Goal: Information Seeking & Learning: Learn about a topic

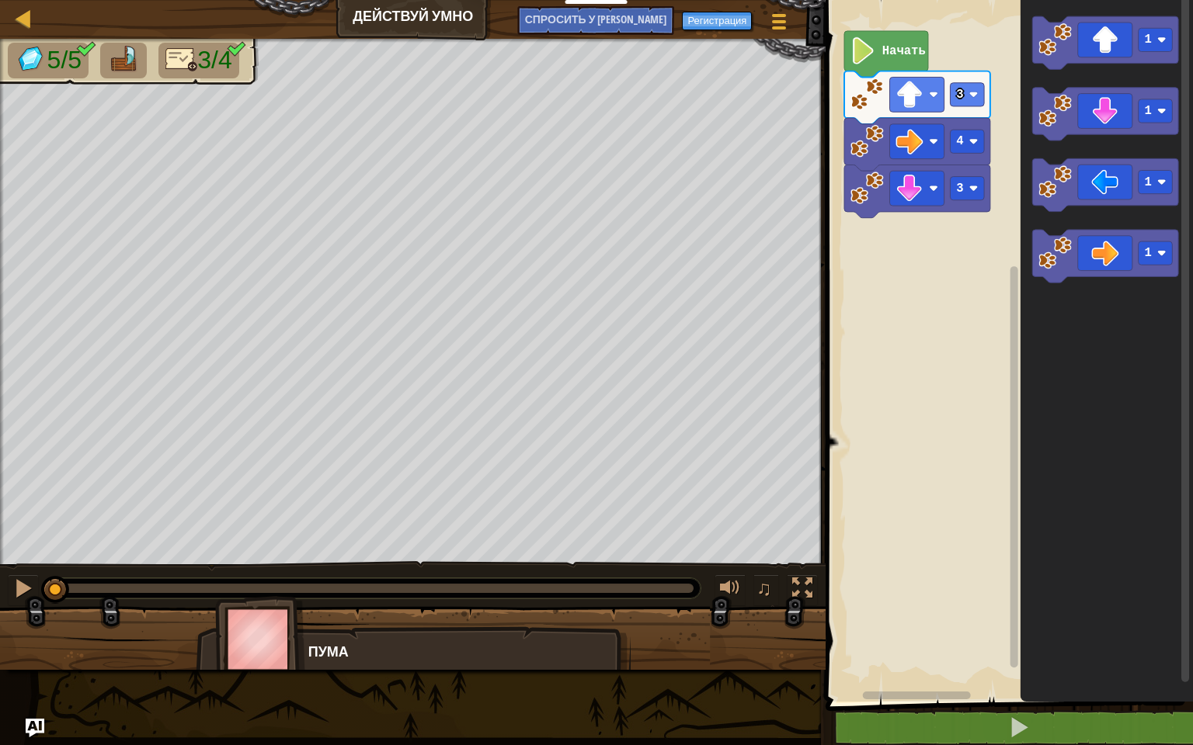
click at [309, 645] on ya-tr-span "Пума" at bounding box center [328, 651] width 40 height 19
click at [864, 56] on image "Рабочая область Blockly" at bounding box center [863, 50] width 26 height 27
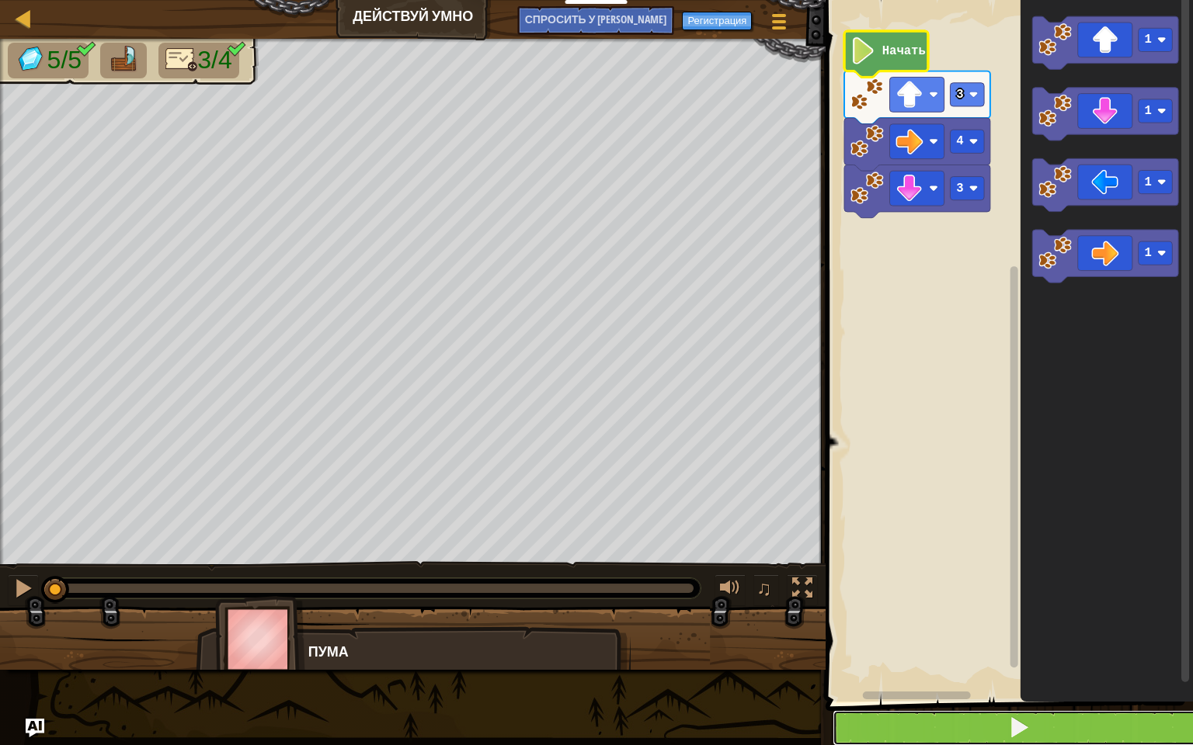
click at [964, 715] on button at bounding box center [1018, 729] width 372 height 36
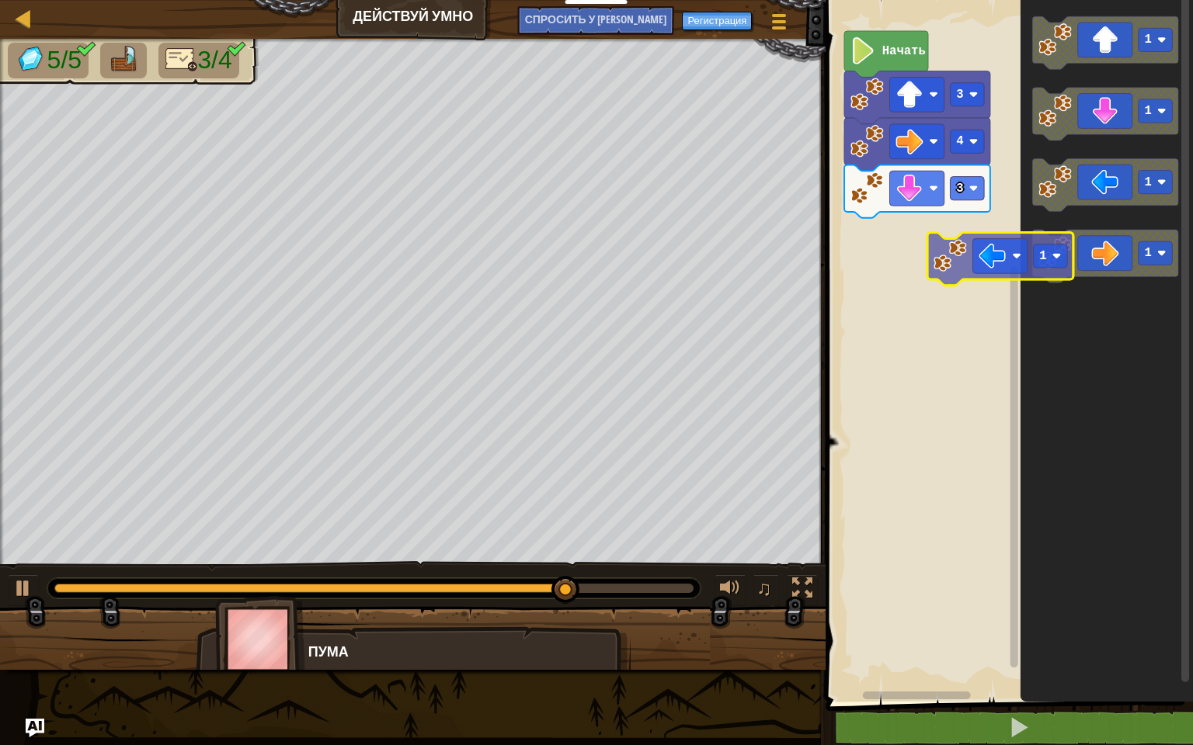
click at [881, 298] on div "3 4 3 Начать 1 1 1 1 1" at bounding box center [1007, 347] width 372 height 710
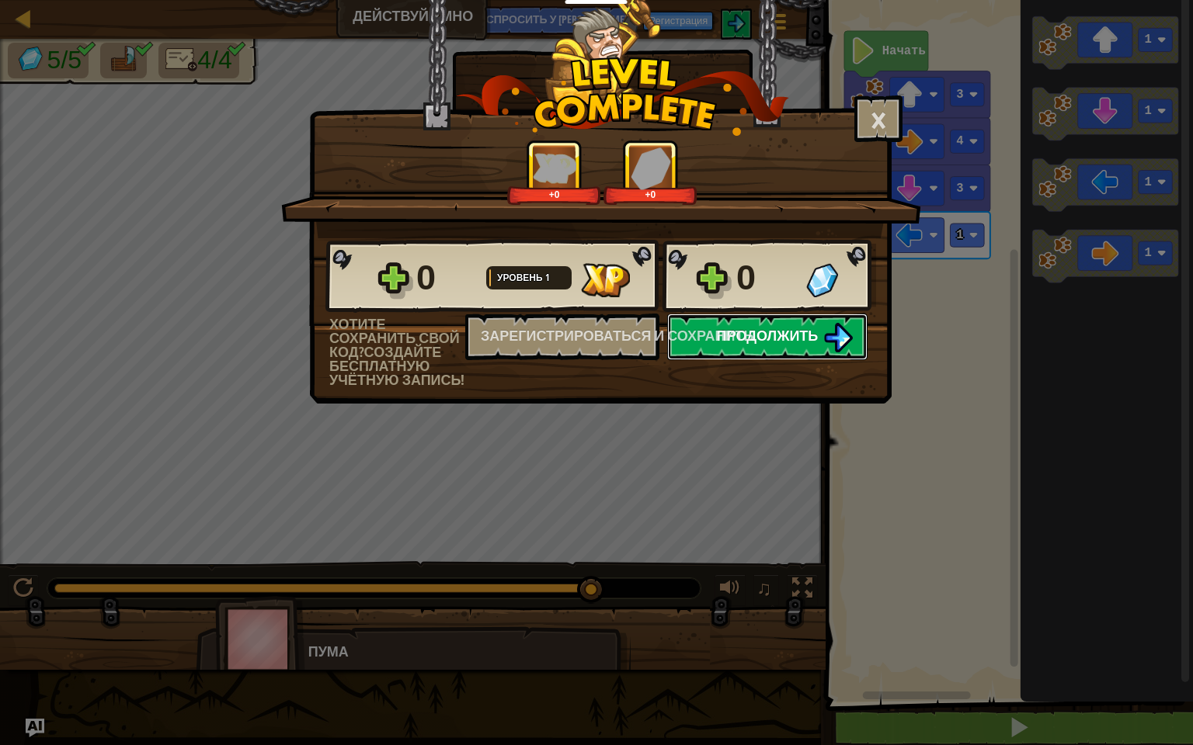
click at [829, 348] on img at bounding box center [838, 338] width 30 height 30
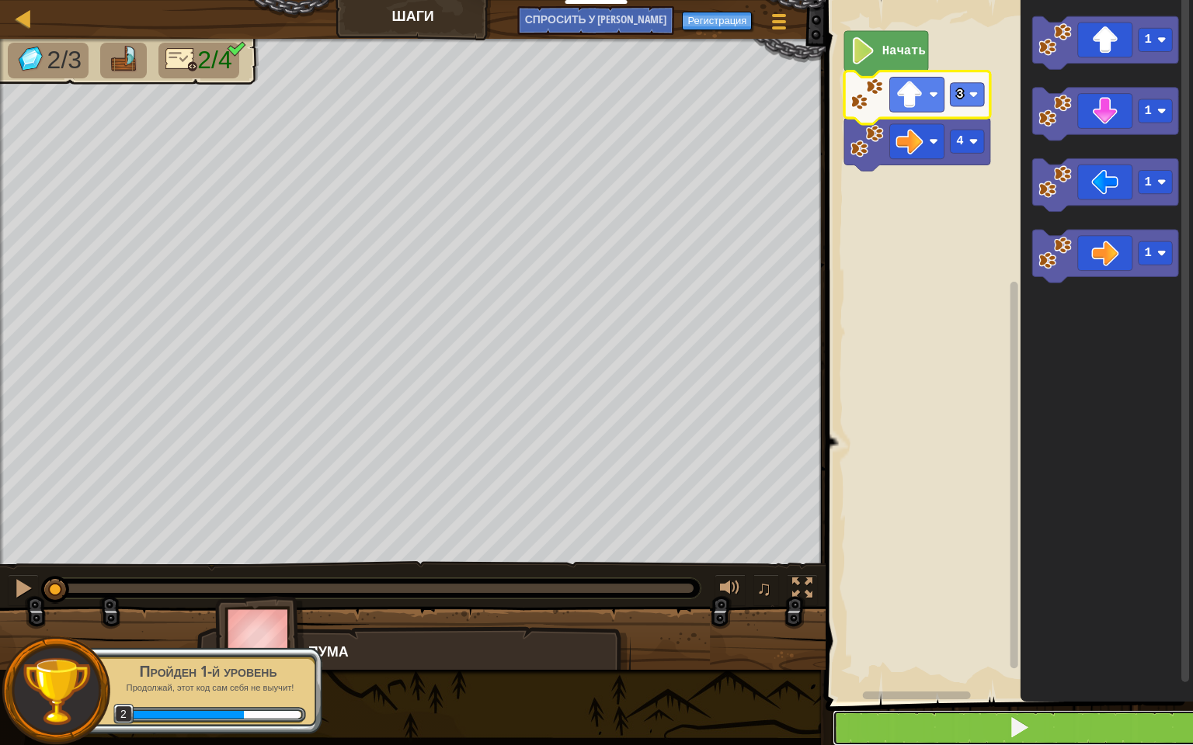
click at [865, 745] on button at bounding box center [1018, 729] width 372 height 36
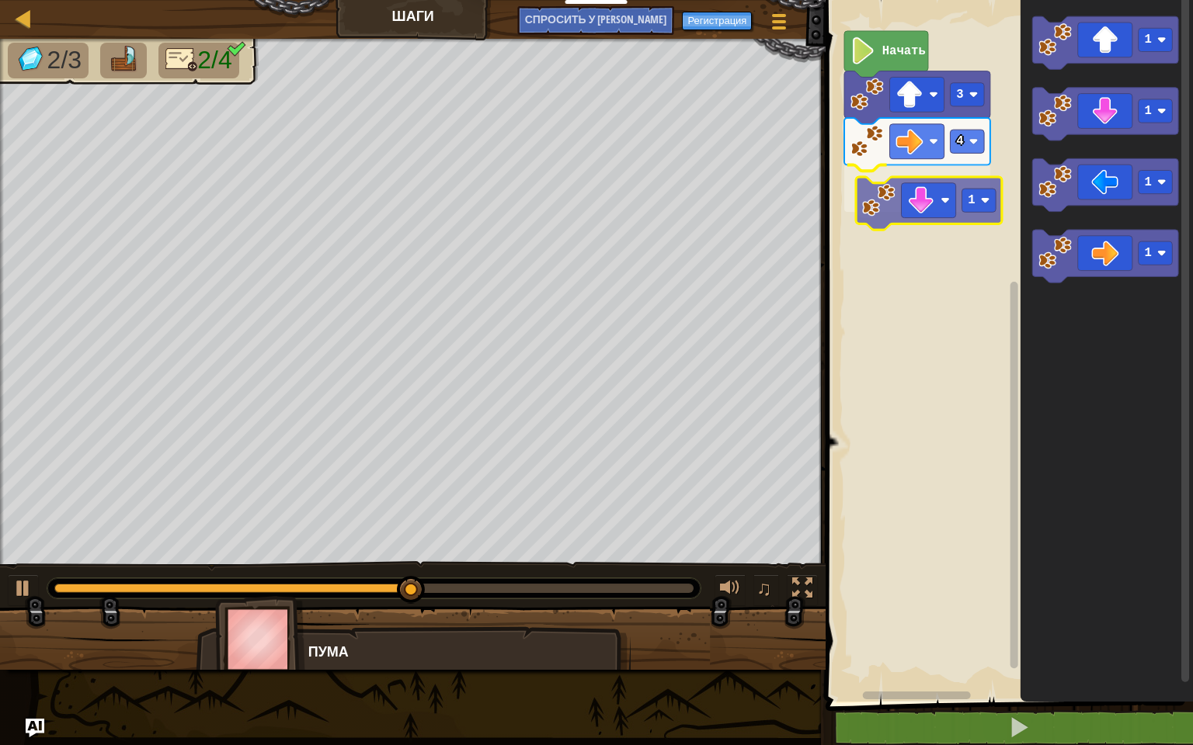
click at [931, 186] on div "Начать 4 1 3 1 1 1 1 1" at bounding box center [1007, 347] width 372 height 710
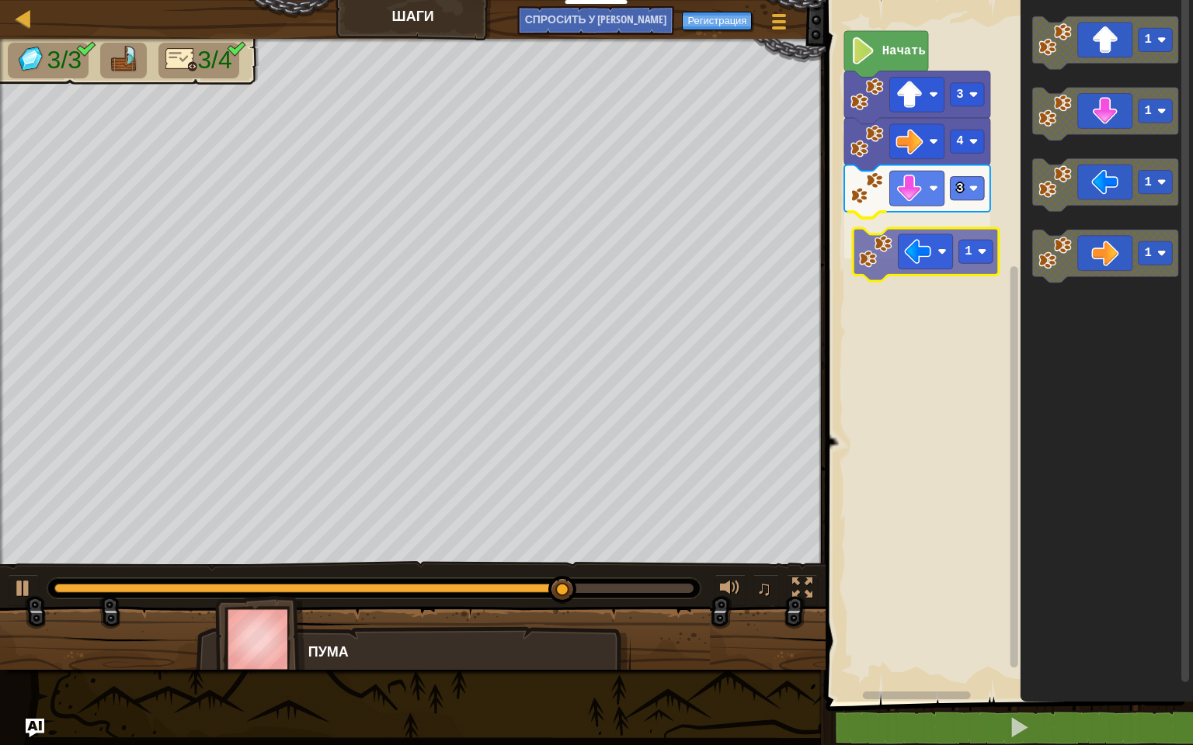
click at [888, 266] on div "Начать 3 4 3 1 1 1 1 1 1" at bounding box center [1007, 347] width 372 height 710
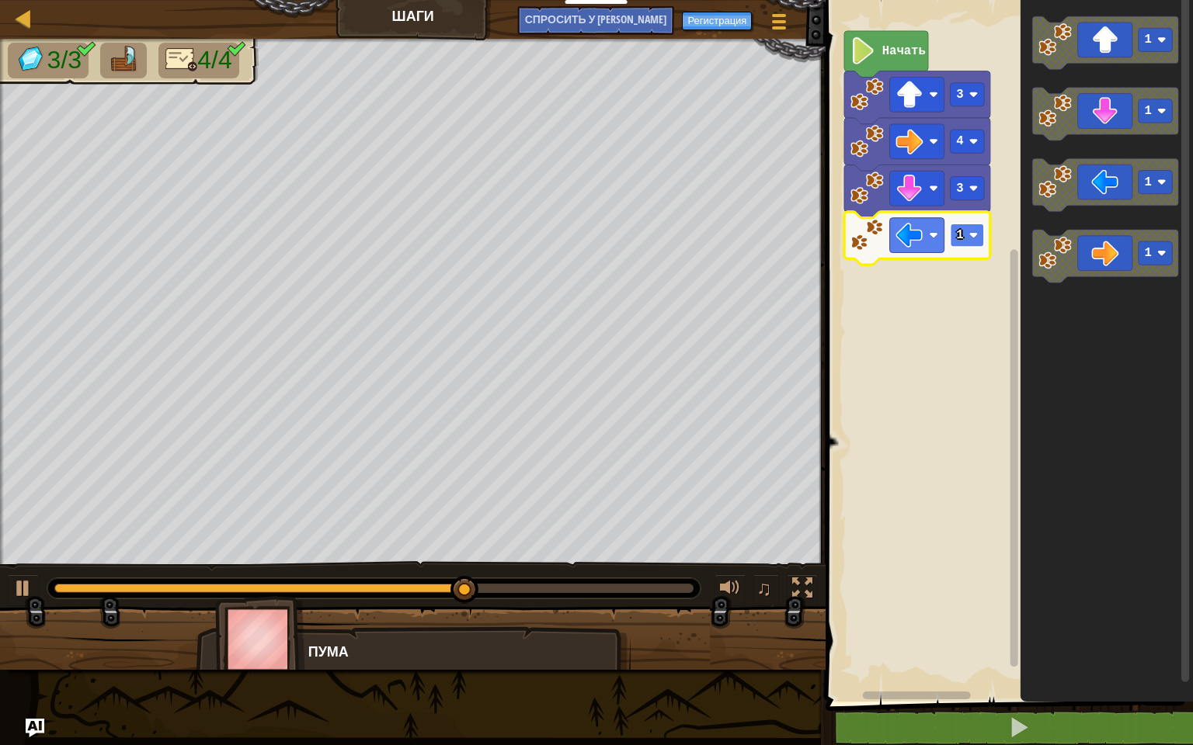
click at [953, 245] on rect "Рабочая область Blockly" at bounding box center [968, 235] width 34 height 23
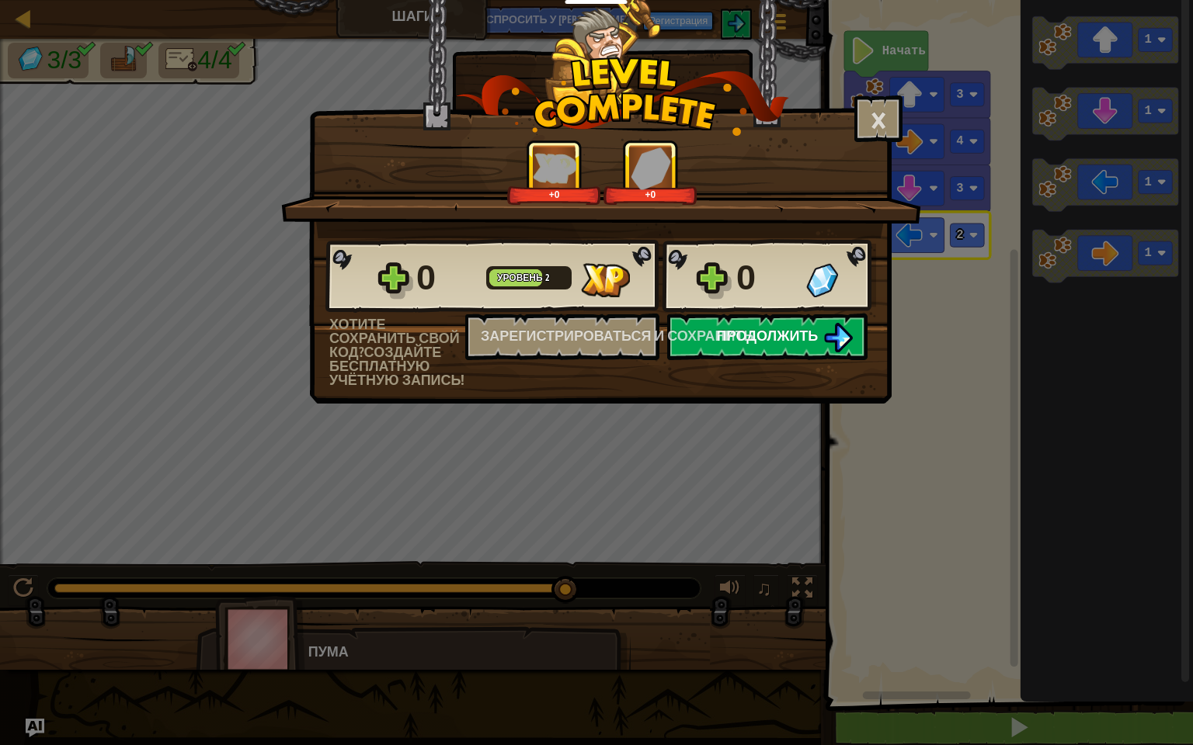
click at [766, 348] on button "Продолжить" at bounding box center [767, 337] width 200 height 47
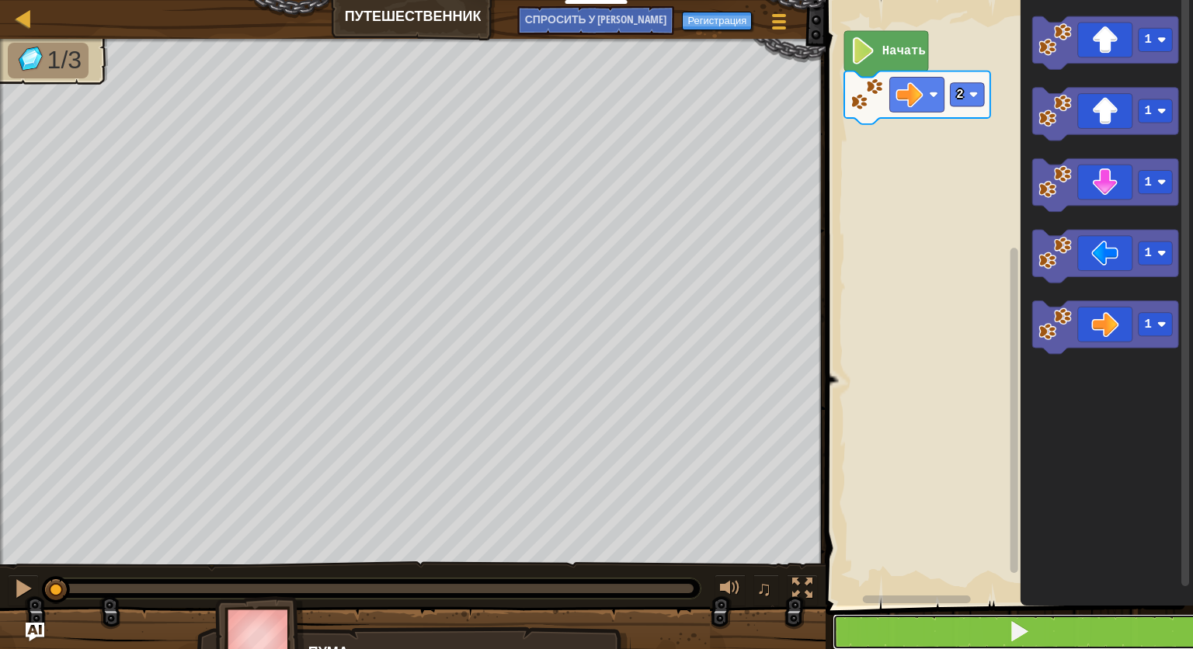
click at [994, 626] on button at bounding box center [1018, 632] width 372 height 36
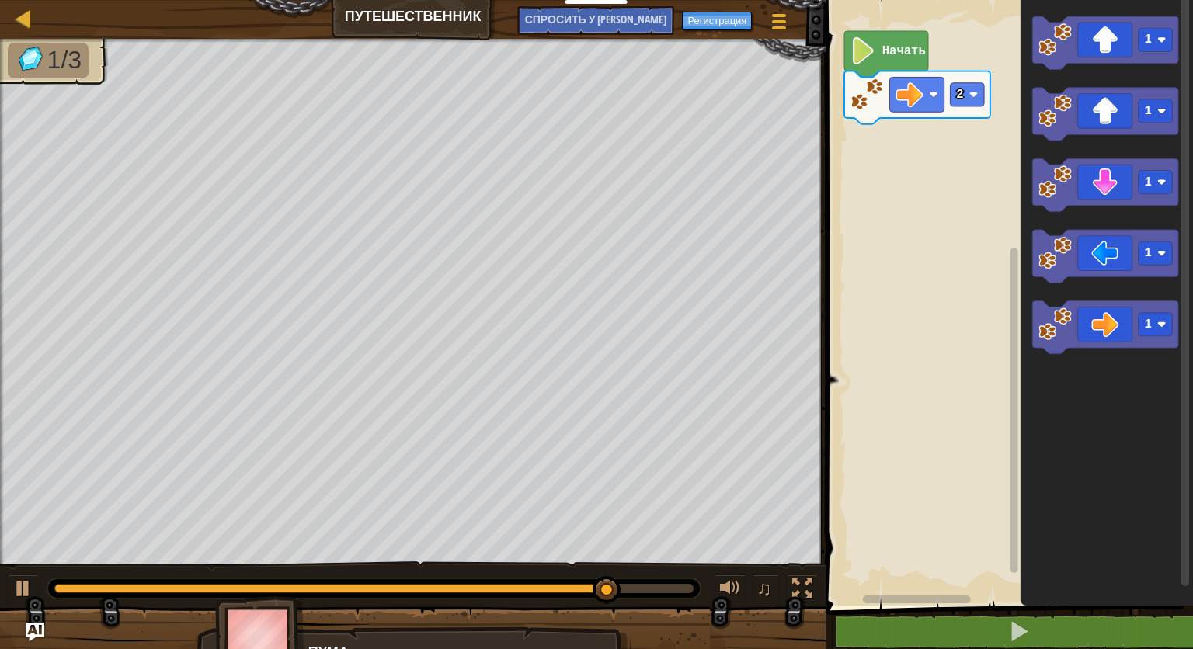
click at [1078, 81] on icon "1 1 1 1 1" at bounding box center [1106, 298] width 172 height 613
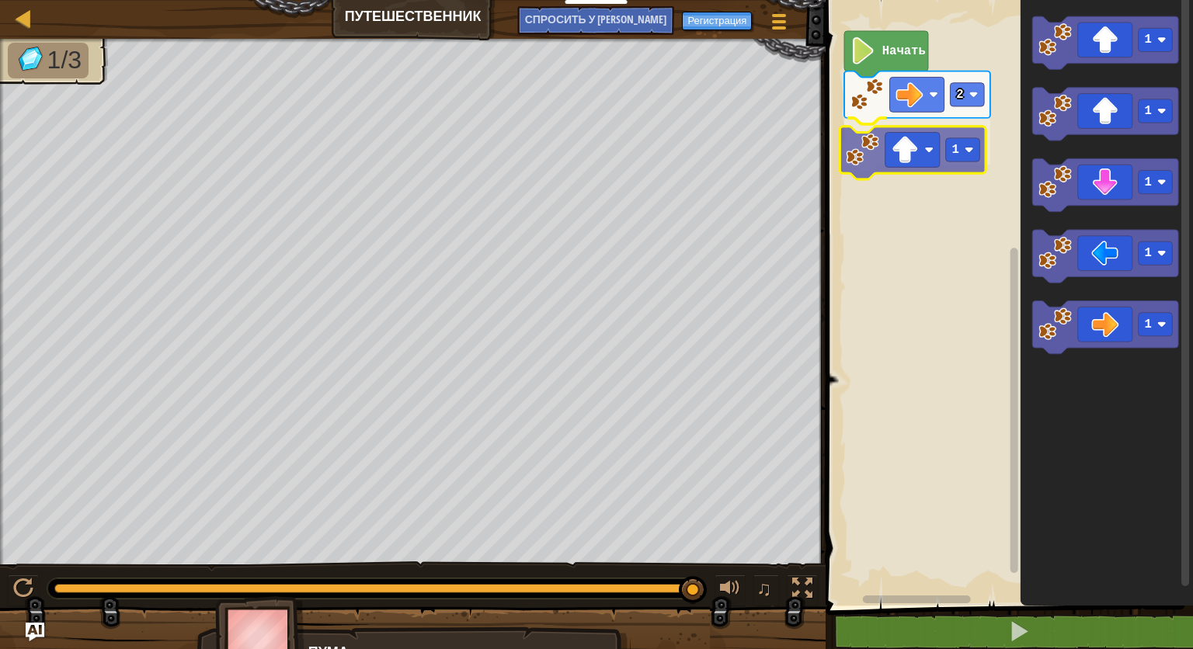
click at [892, 151] on div "2 1 Начать 1 1 1 1 1 1" at bounding box center [1007, 298] width 372 height 613
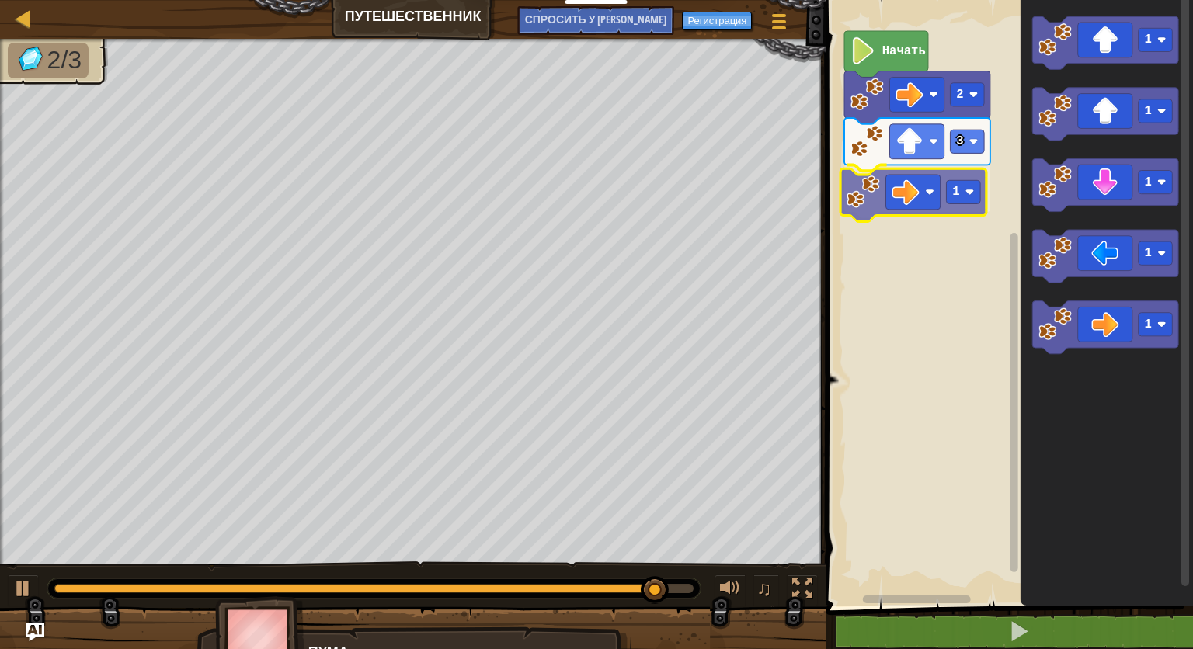
click at [931, 186] on div "Начать 2 3 1 1 1 1 1 1 1" at bounding box center [1007, 298] width 372 height 613
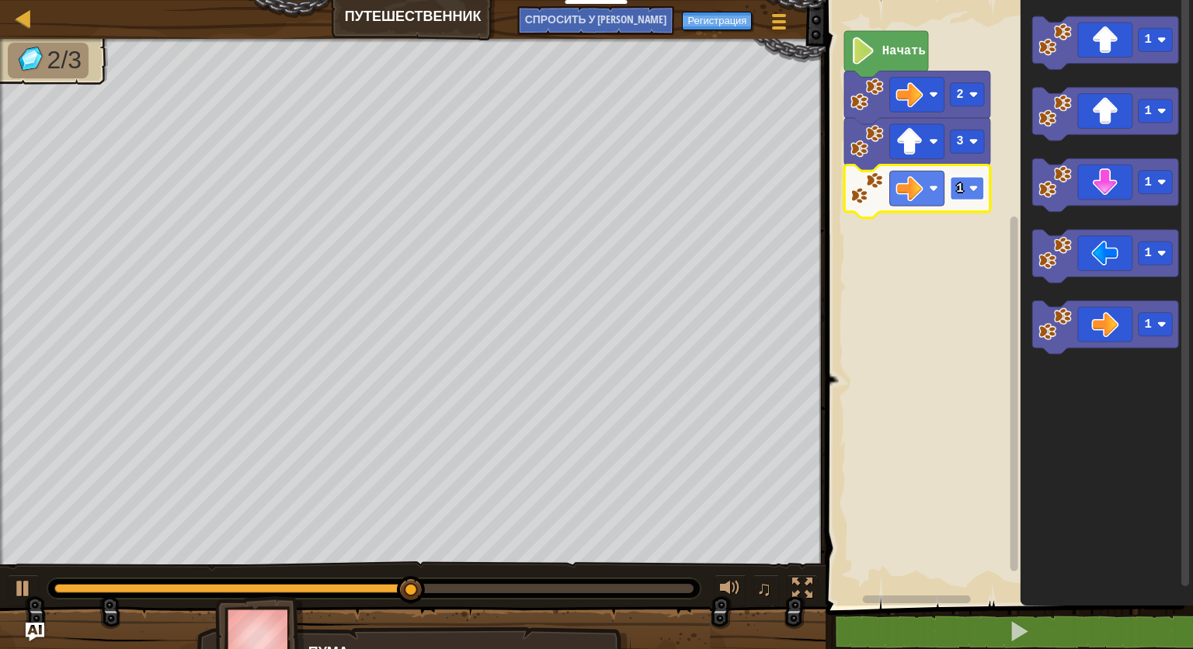
click at [975, 189] on image "Рабочая область Blockly" at bounding box center [973, 188] width 9 height 9
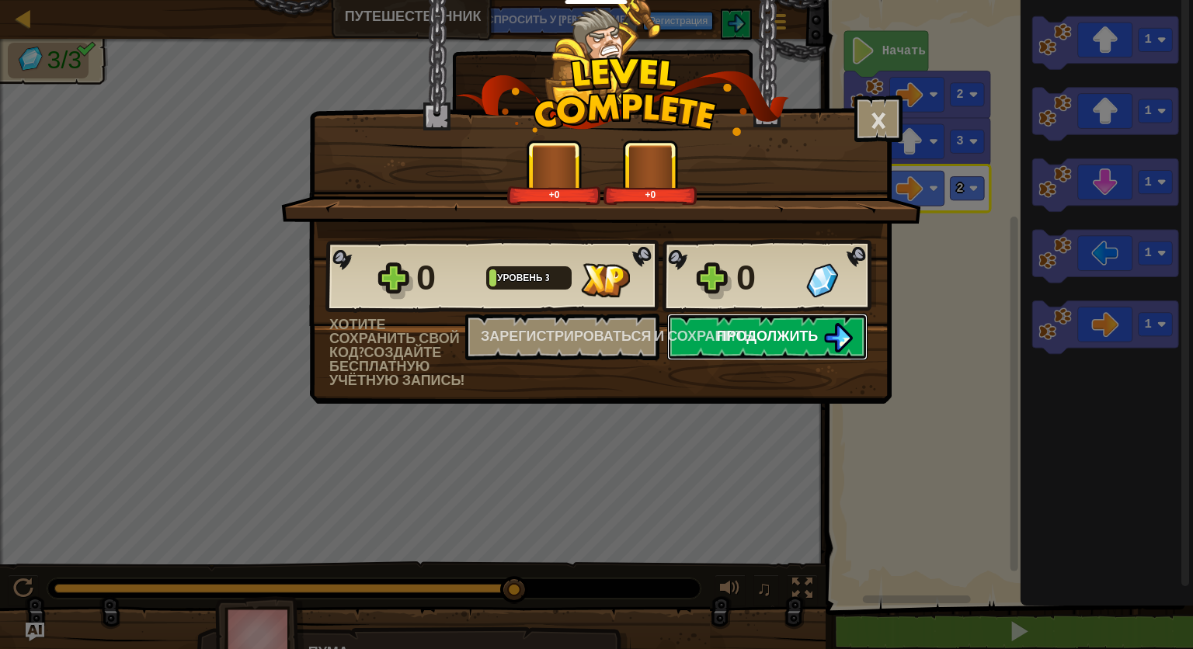
click at [767, 339] on span "Продолжить" at bounding box center [768, 335] width 102 height 19
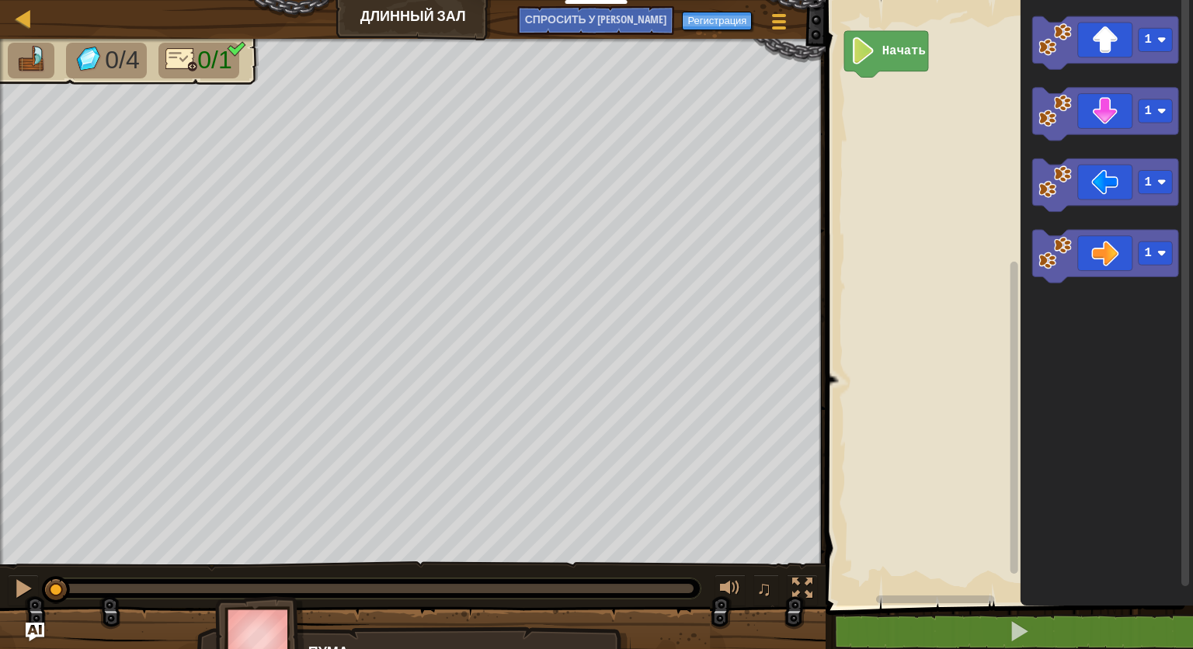
click at [934, 284] on rect "Рабочая область Blockly" at bounding box center [1007, 298] width 372 height 613
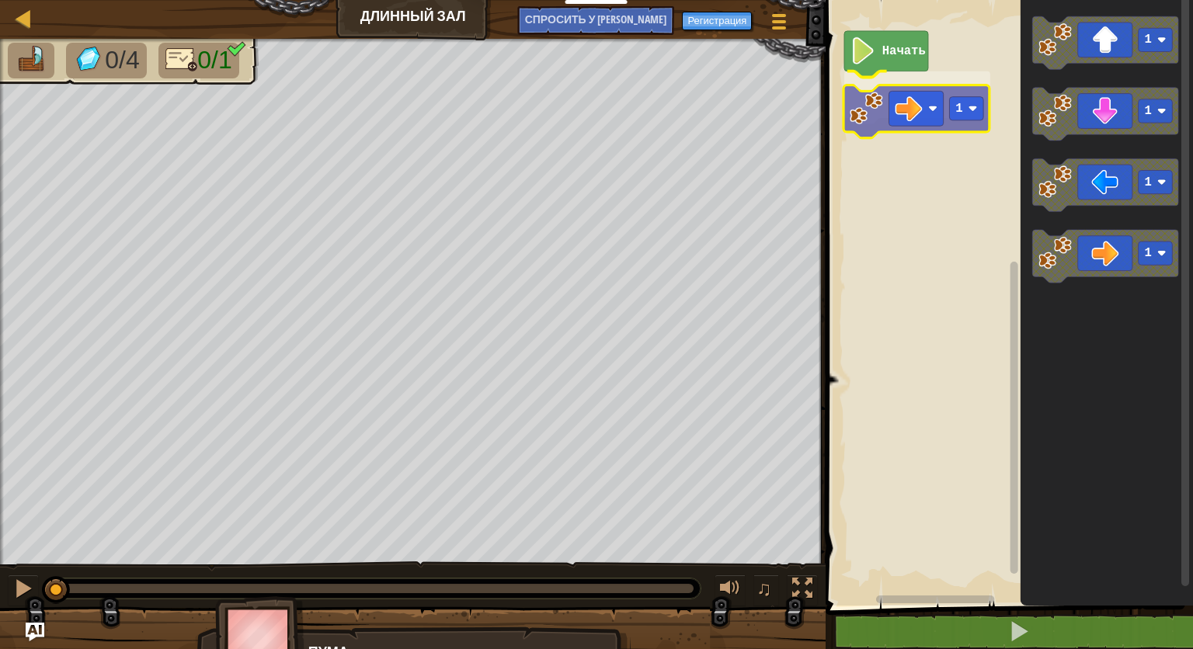
click at [913, 111] on div "Начать 1 1 1 1 1 1" at bounding box center [1007, 298] width 372 height 613
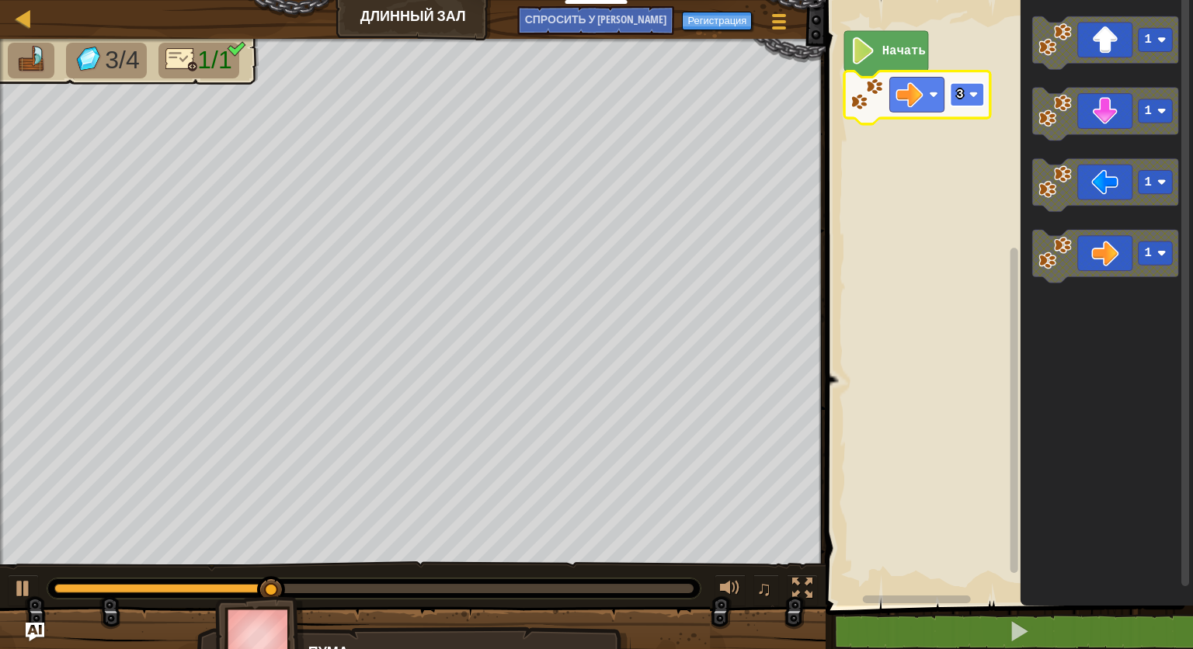
click at [963, 98] on rect "Рабочая область Blockly" at bounding box center [968, 94] width 34 height 23
click at [974, 100] on rect "Рабочая область Blockly" at bounding box center [968, 94] width 34 height 23
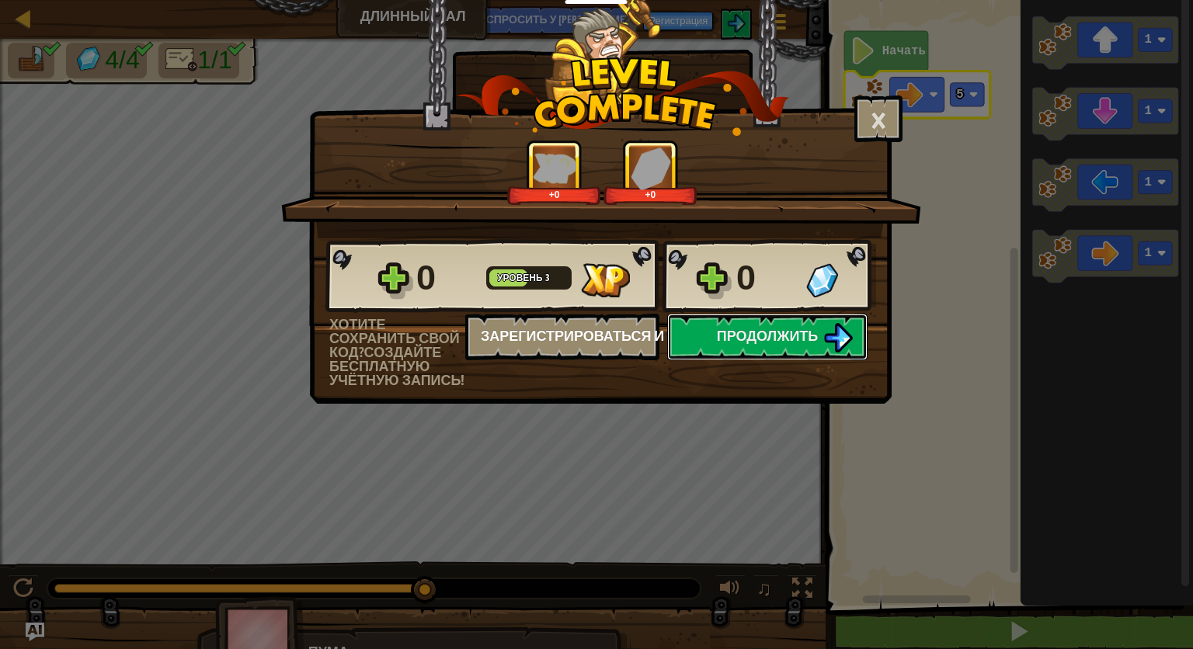
click at [732, 332] on span "Продолжить" at bounding box center [768, 335] width 102 height 19
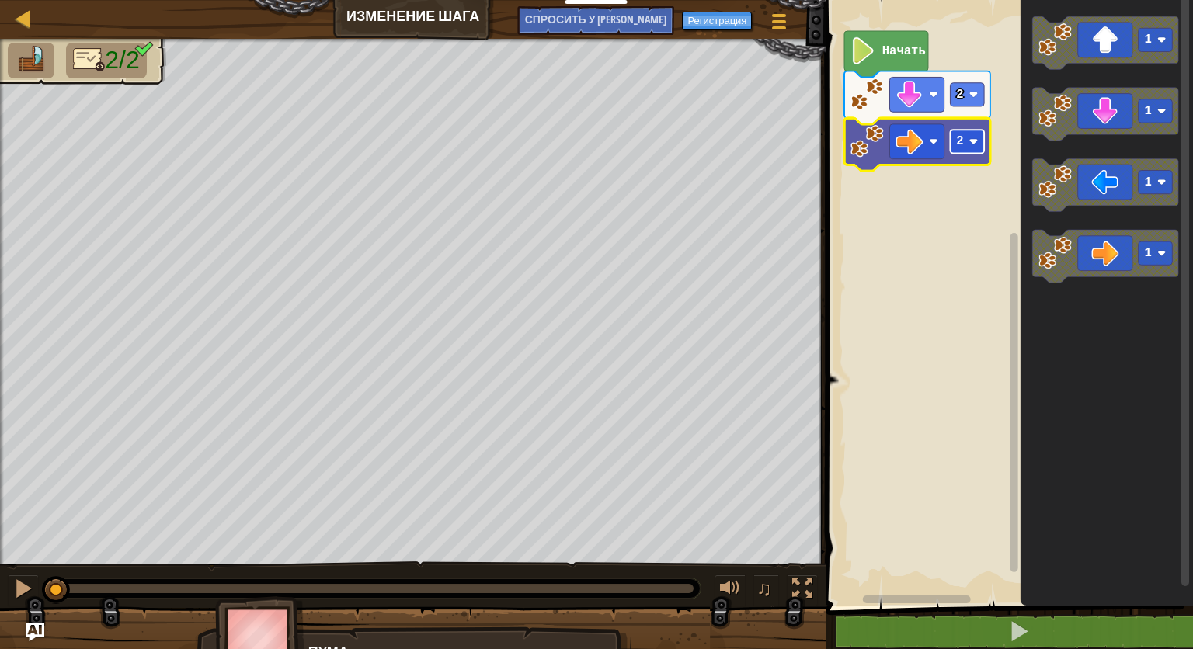
click at [975, 148] on rect "Рабочая область Blockly" at bounding box center [968, 141] width 34 height 23
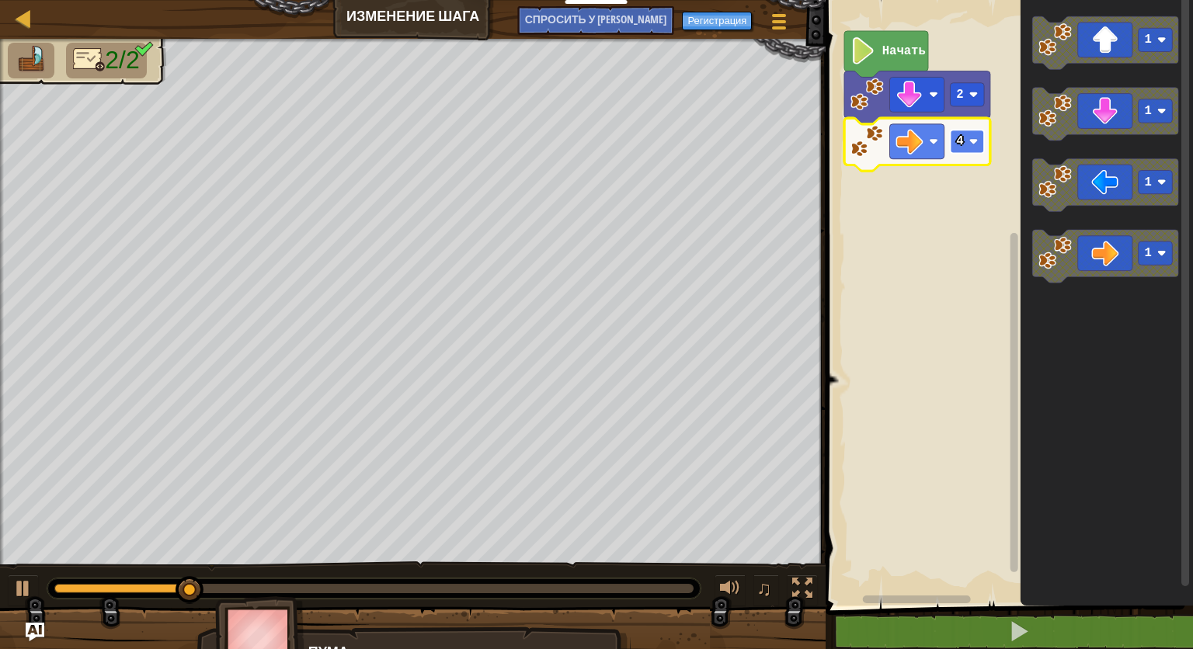
click at [966, 140] on rect "Рабочая область Blockly" at bounding box center [968, 141] width 34 height 23
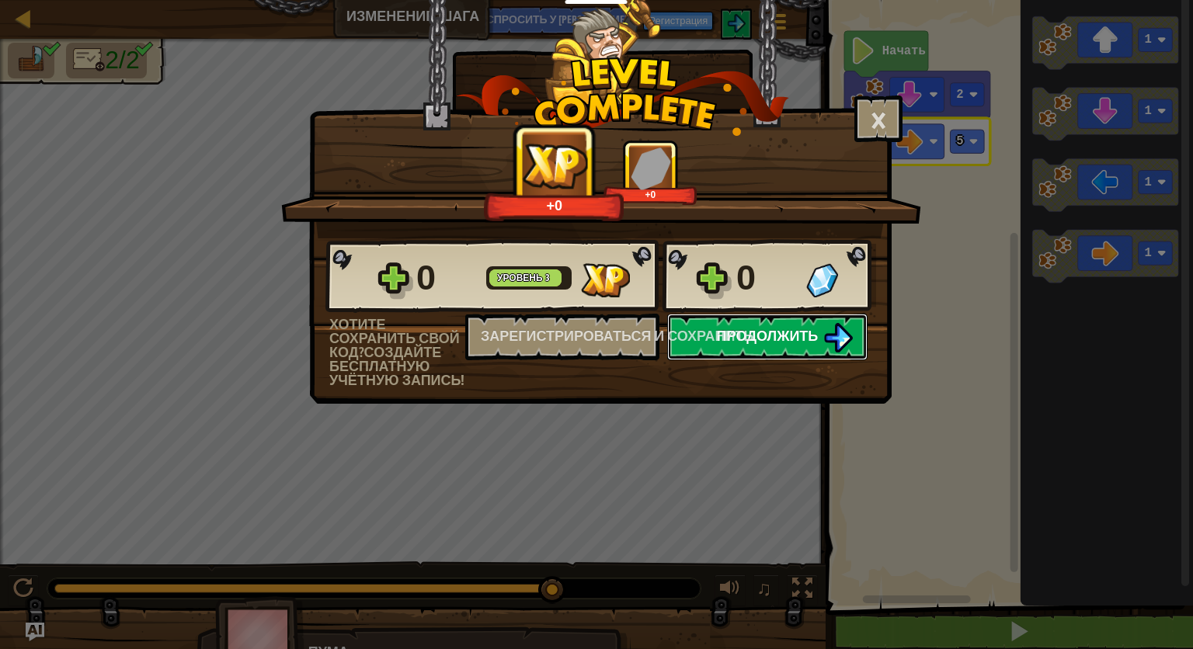
click at [767, 344] on span "Продолжить" at bounding box center [768, 335] width 102 height 19
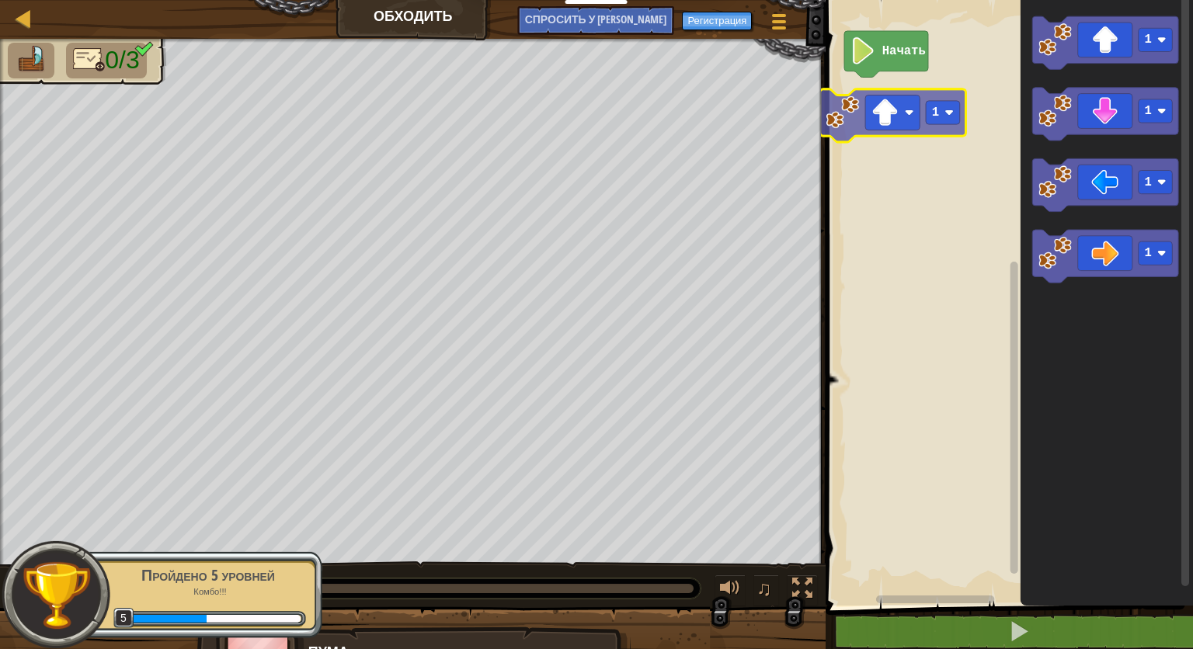
click at [893, 121] on div "Начать 1 1 1 1 1 1" at bounding box center [1007, 298] width 372 height 613
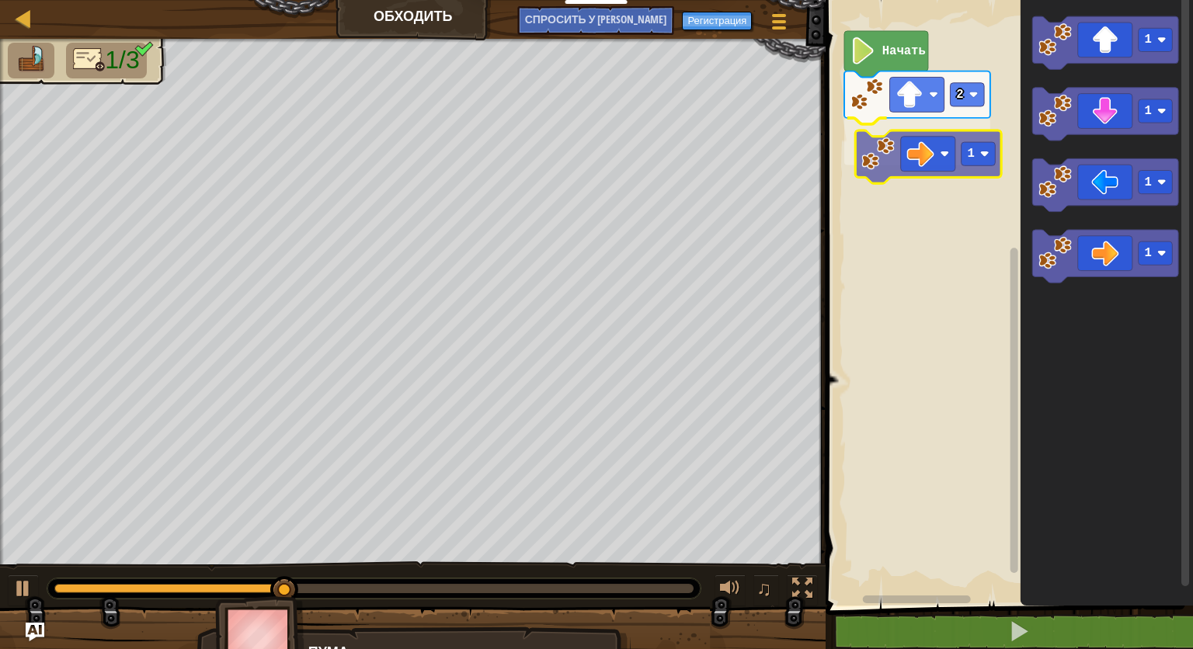
click at [951, 165] on div "Начать 2 1 1 1 1 1 1" at bounding box center [1007, 298] width 372 height 613
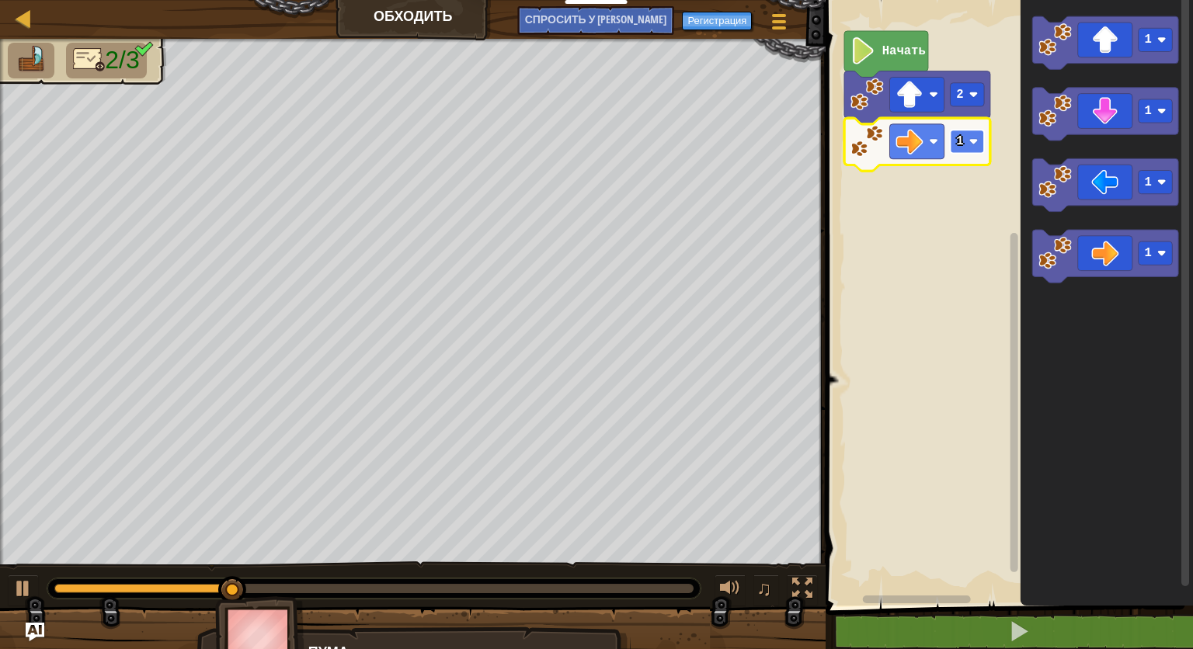
click at [974, 143] on image "Рабочая область Blockly" at bounding box center [973, 141] width 9 height 9
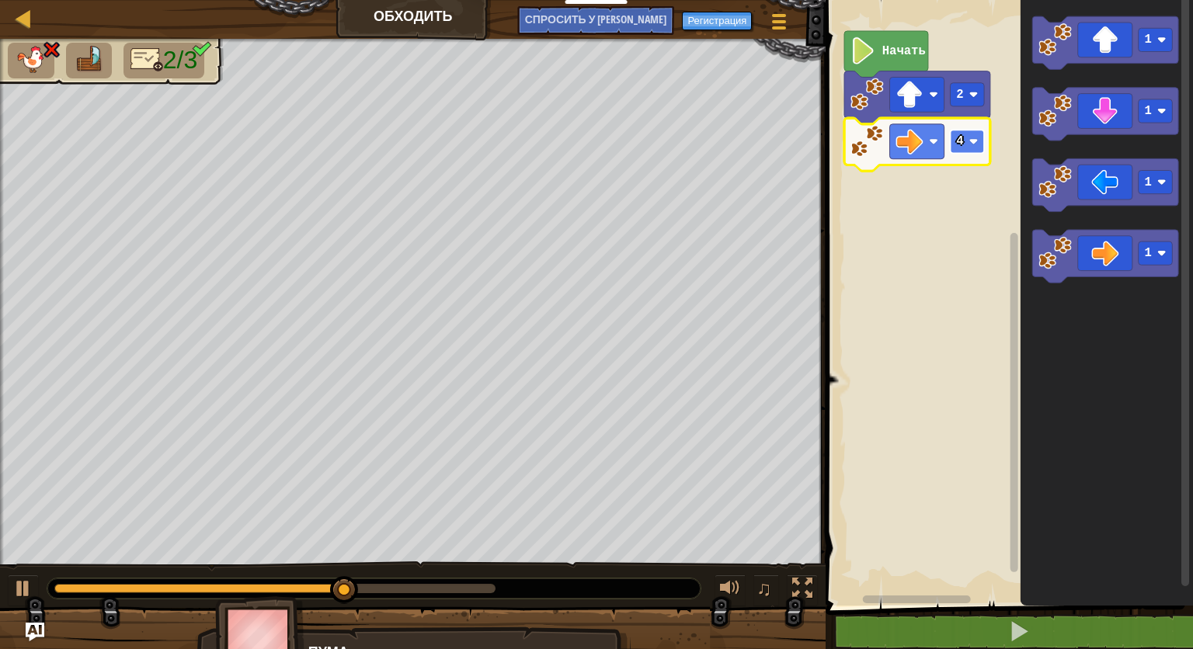
click at [970, 151] on rect "Рабочая область Blockly" at bounding box center [968, 141] width 34 height 23
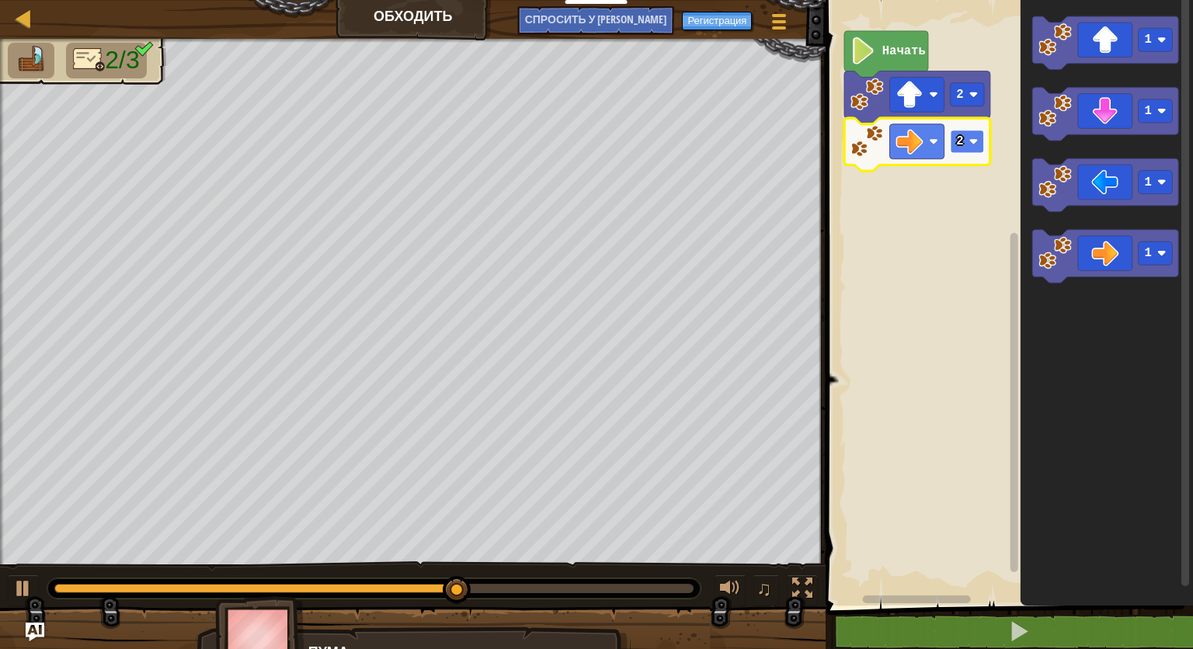
click at [966, 149] on rect "Рабочая область Blockly" at bounding box center [968, 141] width 34 height 23
click at [1049, 167] on g "1 1 1 1" at bounding box center [1106, 149] width 146 height 266
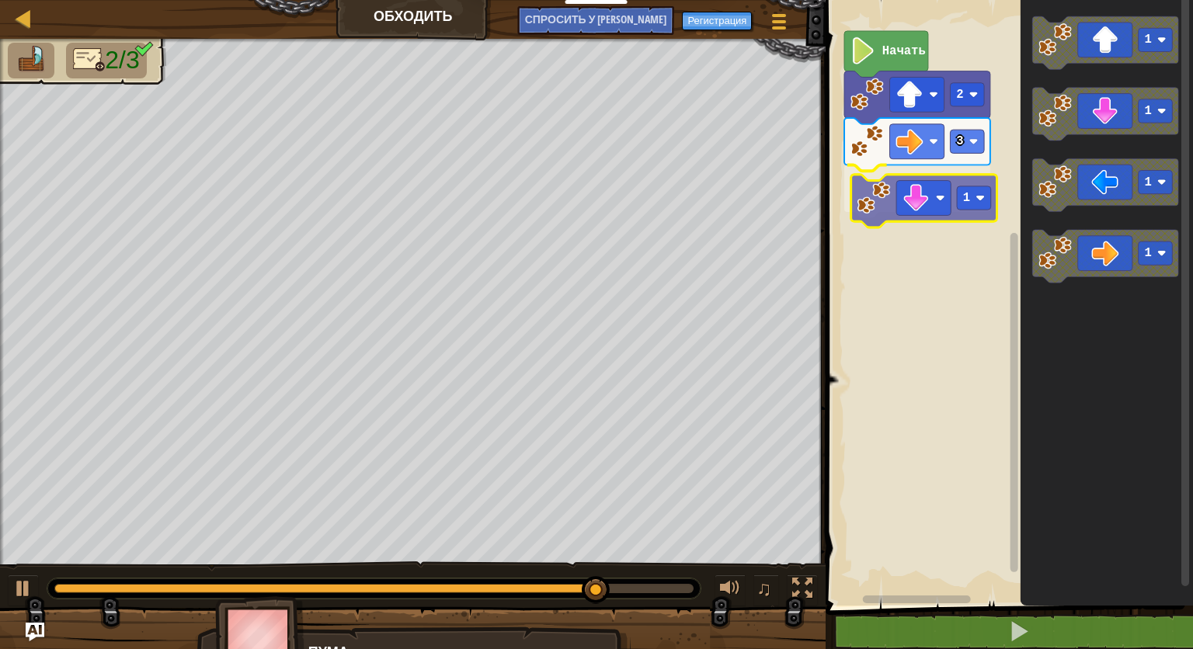
click at [933, 200] on div "Начать 2 3 1 1 1 1 1 1" at bounding box center [1007, 298] width 372 height 613
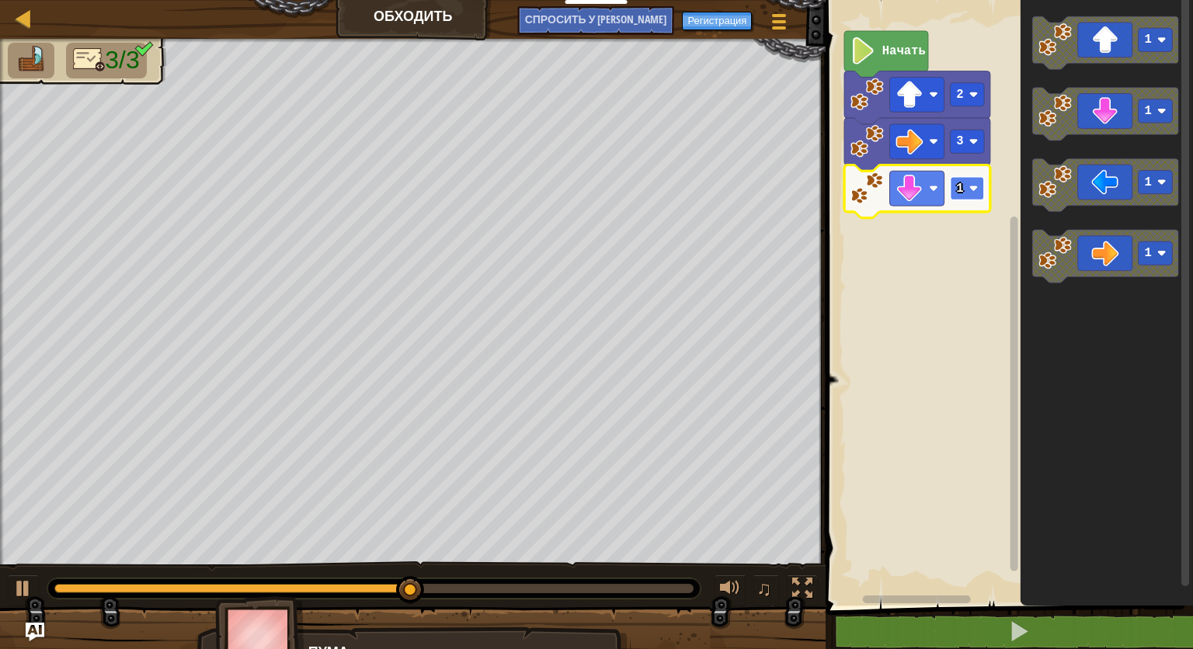
click at [974, 184] on image "Рабочая область Blockly" at bounding box center [973, 188] width 9 height 9
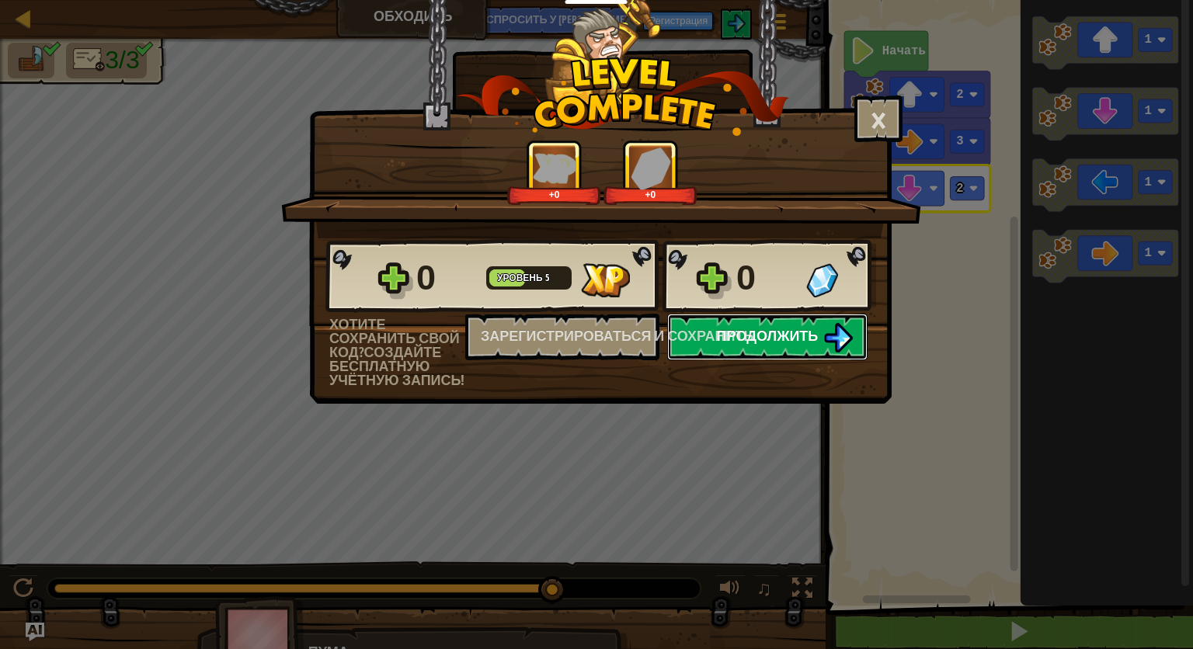
click at [770, 335] on span "Продолжить" at bounding box center [768, 335] width 102 height 19
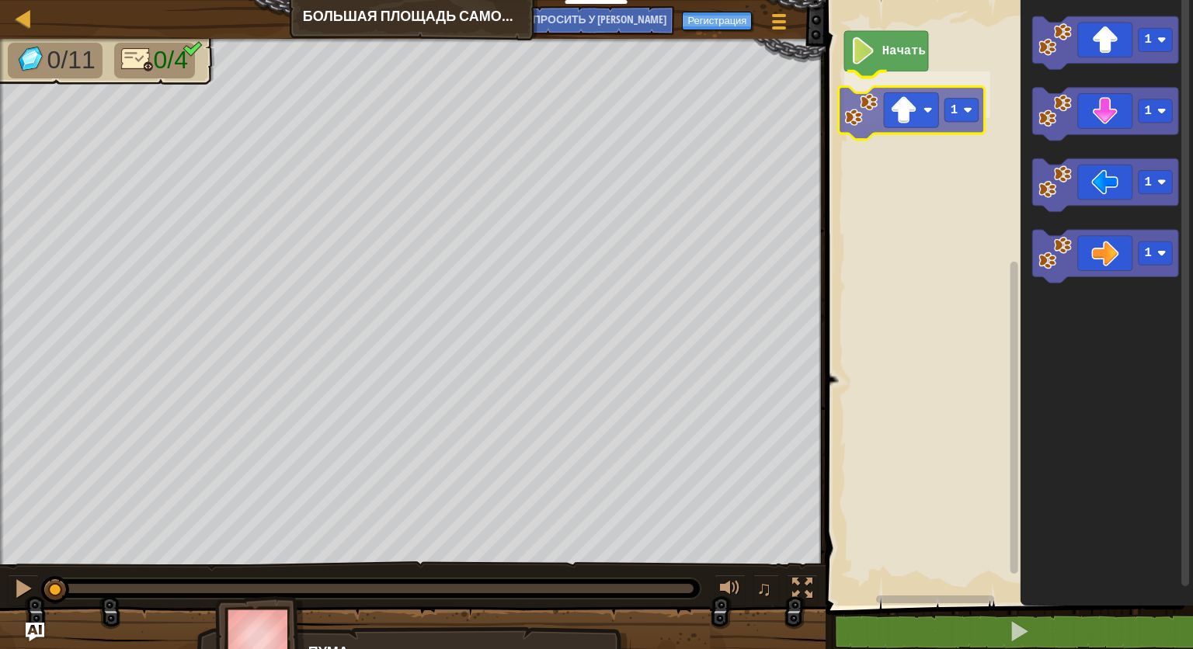
click at [876, 123] on div "Начать 1 1 1 1 1 1" at bounding box center [1007, 298] width 372 height 613
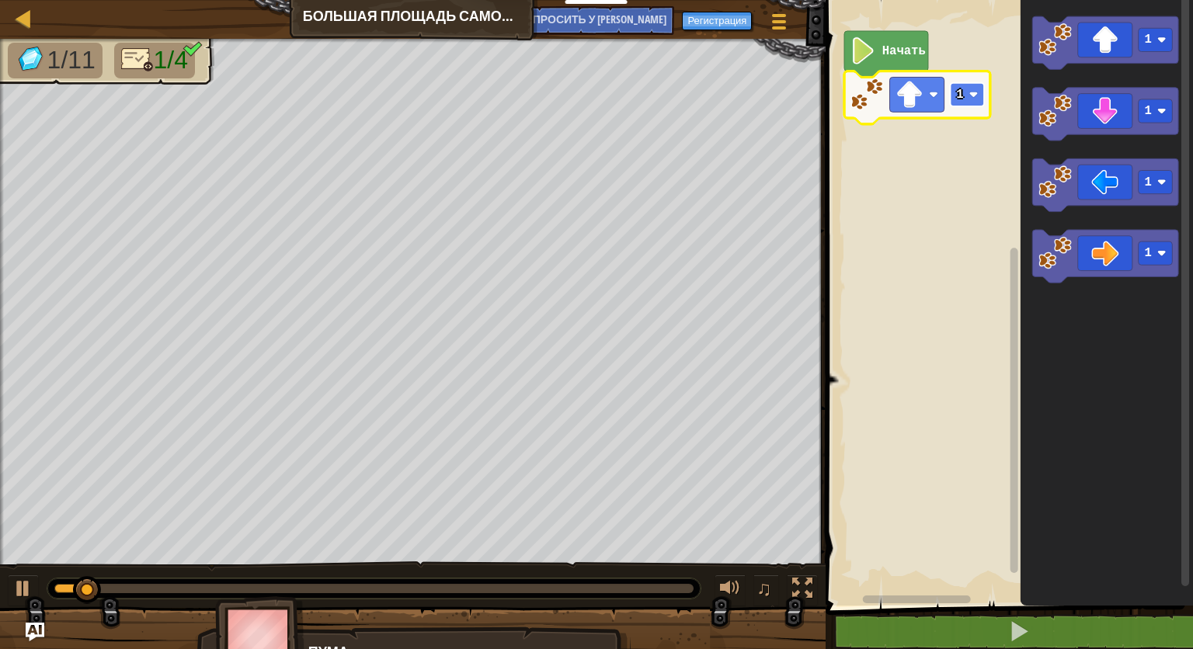
click at [967, 93] on rect "Рабочая область Blockly" at bounding box center [968, 94] width 34 height 23
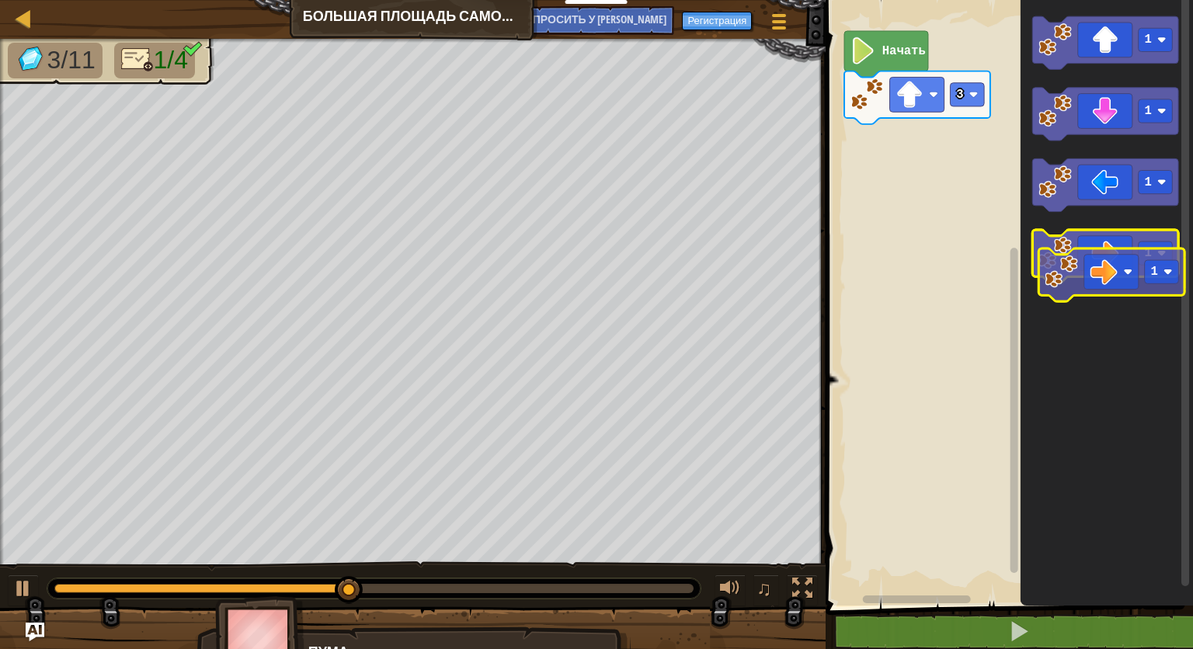
click at [1118, 276] on g "1" at bounding box center [1106, 256] width 146 height 53
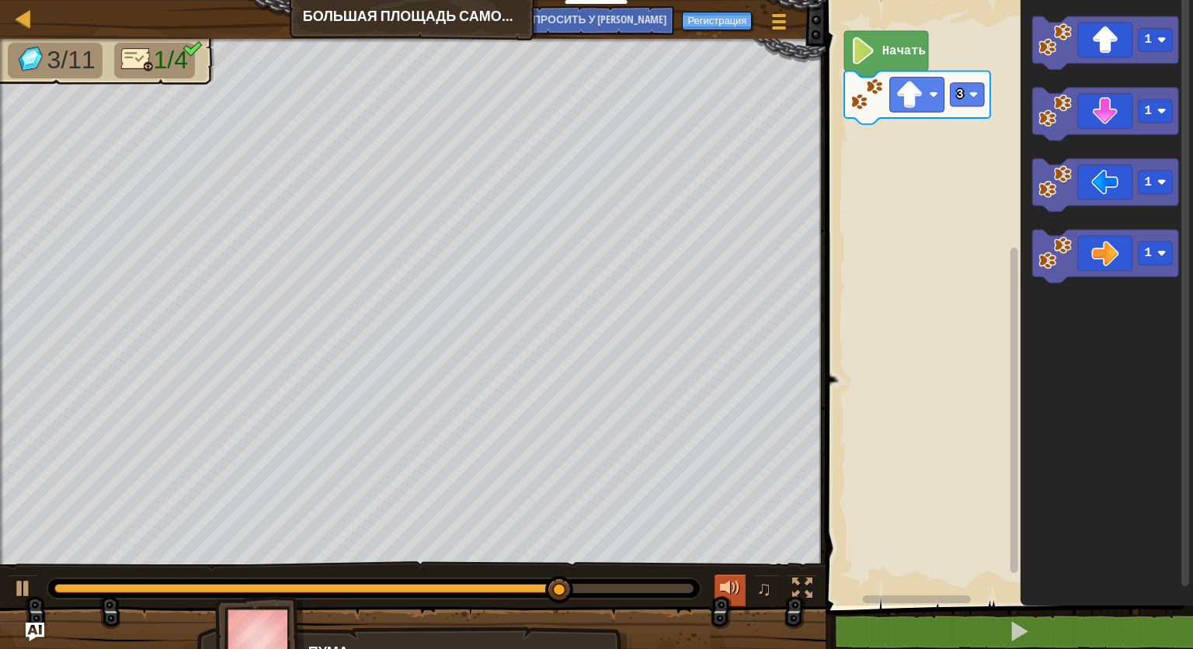
click at [733, 588] on div at bounding box center [730, 589] width 20 height 20
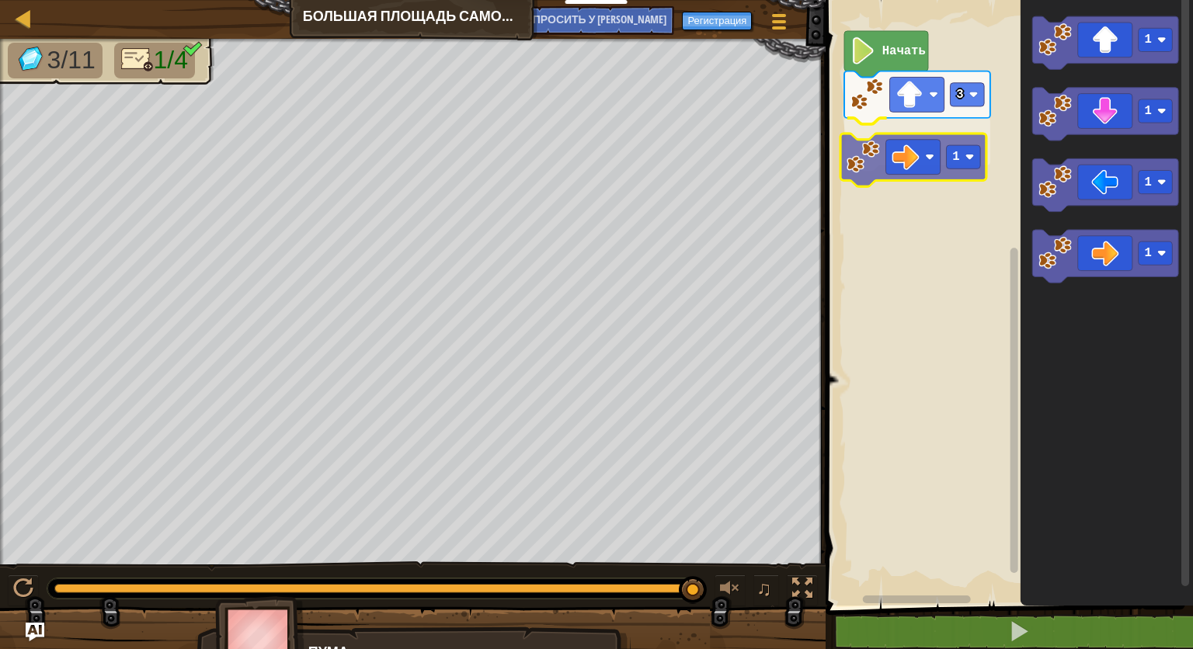
click at [916, 171] on div "Начать 3 1 1 1 1 1 1" at bounding box center [1007, 298] width 372 height 613
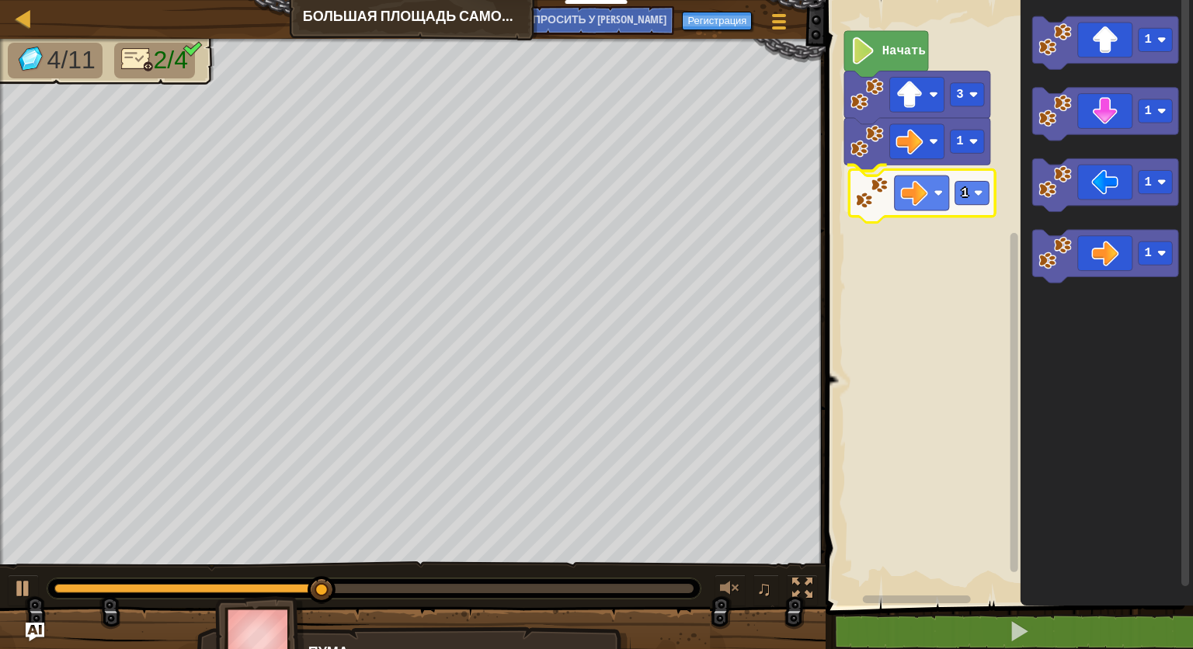
click at [885, 193] on div "Начать 3 1 1 1 1 1 1 1" at bounding box center [1007, 298] width 372 height 613
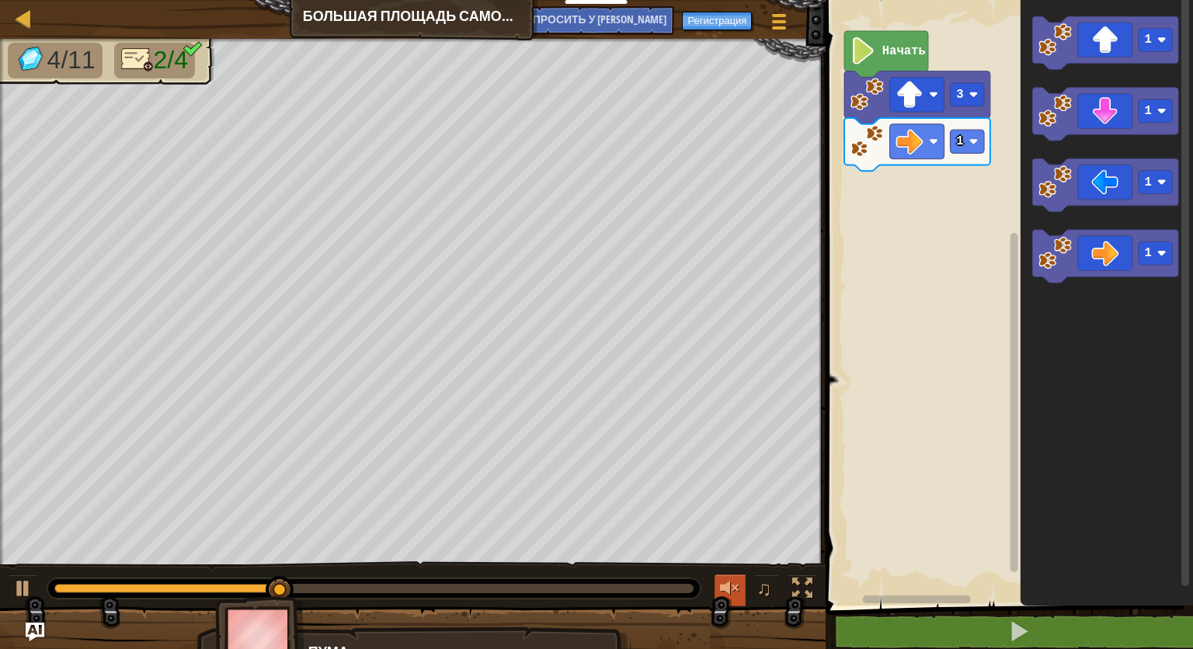
click at [732, 588] on div at bounding box center [730, 589] width 20 height 20
click at [767, 595] on ya-tr-span "♫" at bounding box center [764, 588] width 16 height 23
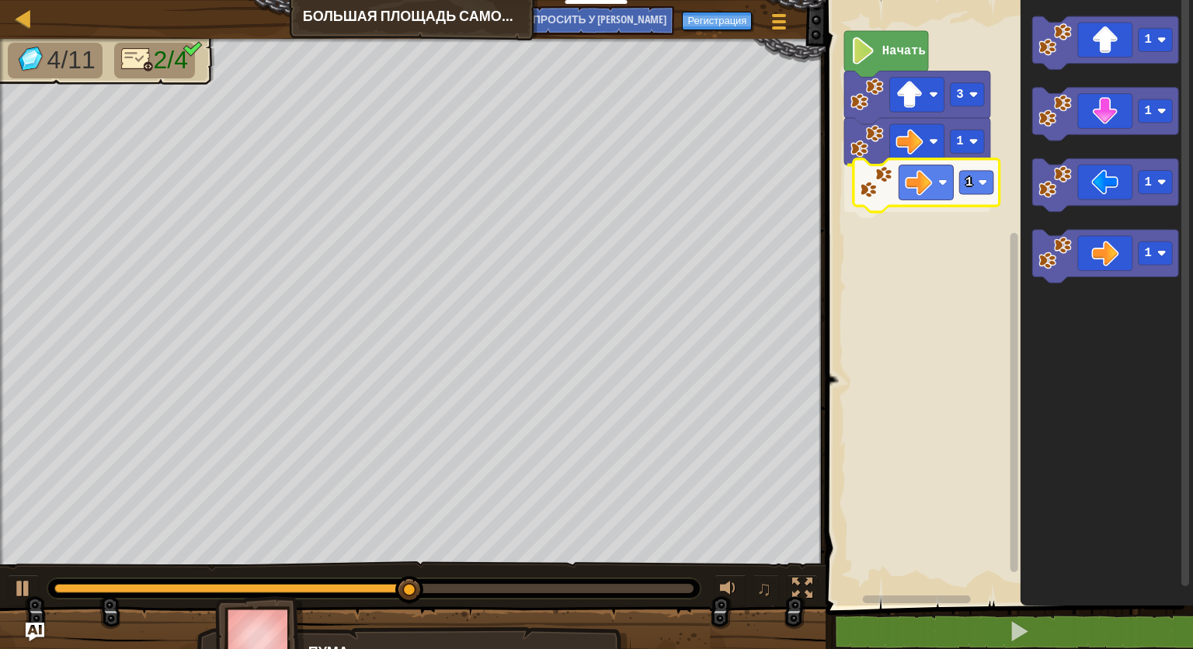
click at [900, 199] on div "Начать 3 1 1 1 1 1 1 1" at bounding box center [1007, 298] width 372 height 613
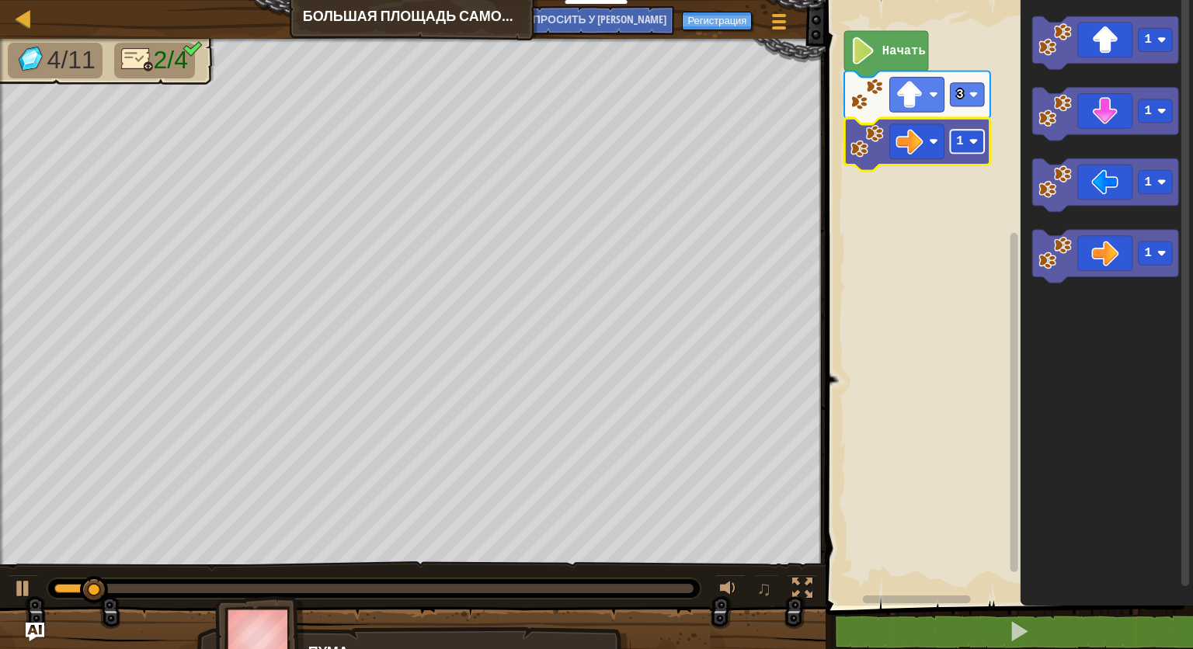
click at [971, 146] on image "Рабочая область Blockly" at bounding box center [973, 141] width 9 height 9
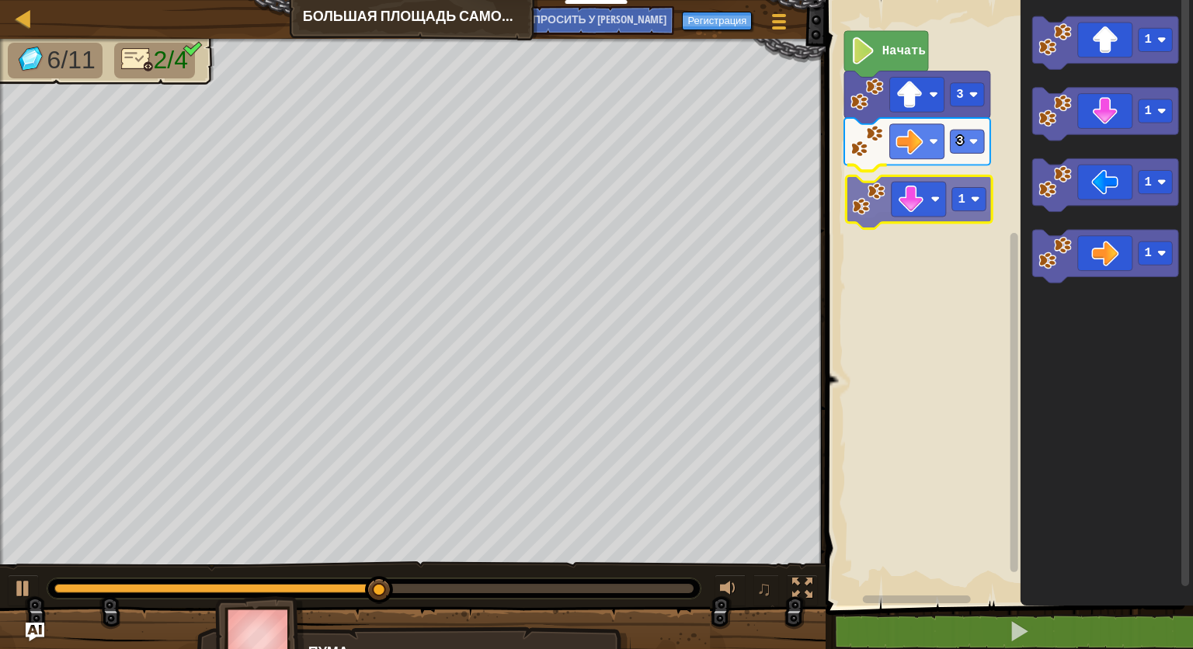
click at [904, 201] on div "Начать 3 3 1 1 1 1 1 1" at bounding box center [1007, 298] width 372 height 613
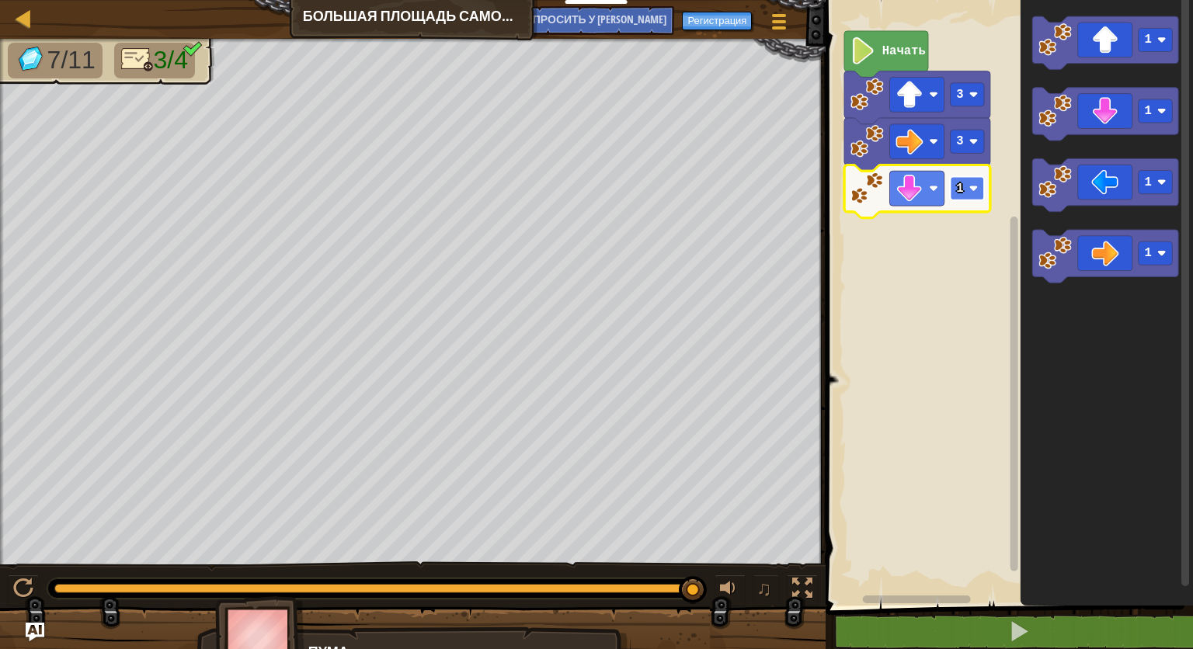
click at [973, 189] on image "Рабочая область Blockly" at bounding box center [973, 188] width 9 height 9
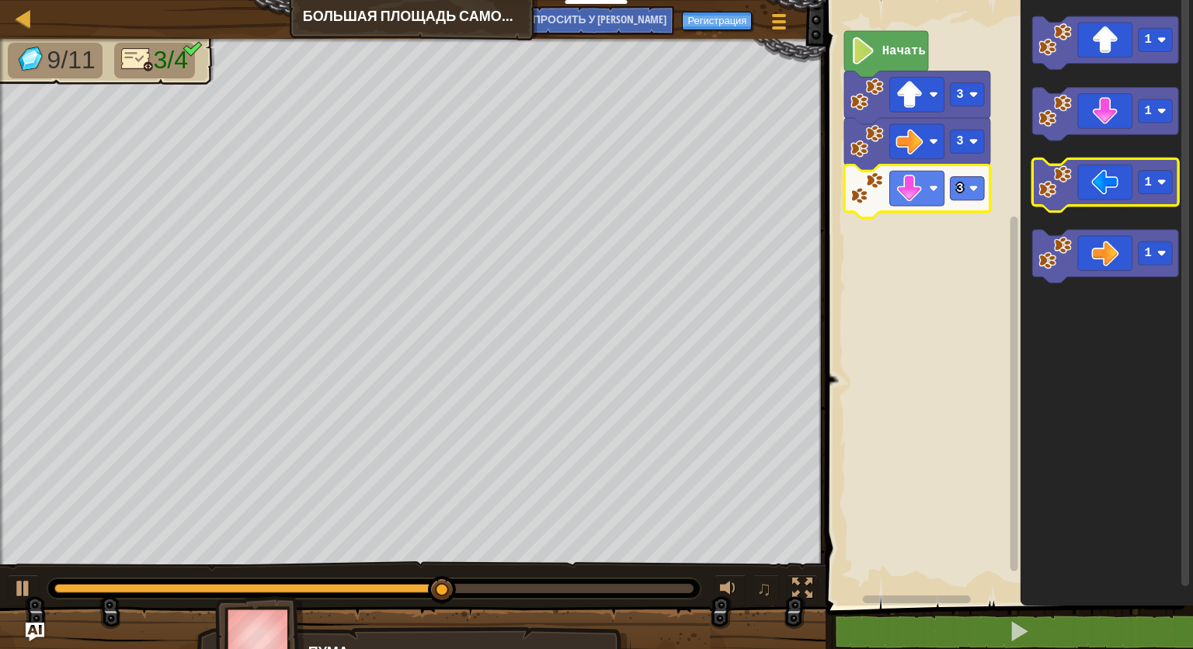
click at [1085, 167] on icon "Рабочая область Blockly" at bounding box center [1106, 184] width 146 height 53
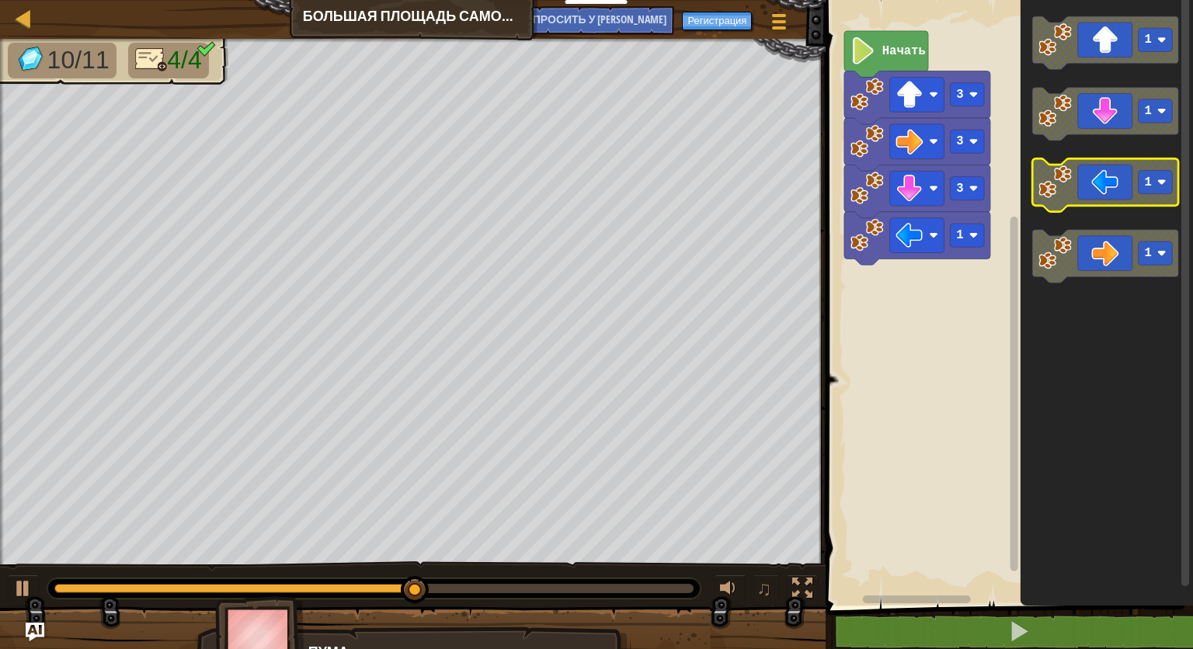
click at [1083, 173] on icon "Рабочая область Blockly" at bounding box center [1106, 184] width 146 height 53
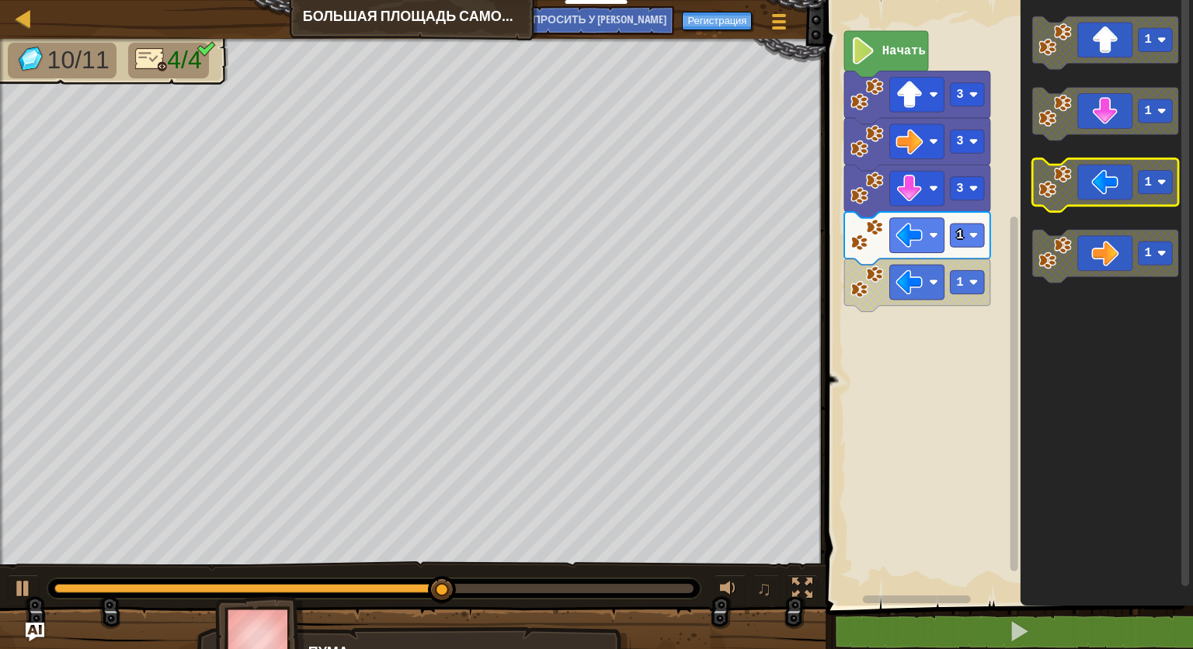
click at [1081, 173] on icon "Рабочая область Blockly" at bounding box center [1106, 184] width 146 height 53
click at [1087, 195] on icon "Рабочая область Blockly" at bounding box center [1106, 184] width 146 height 53
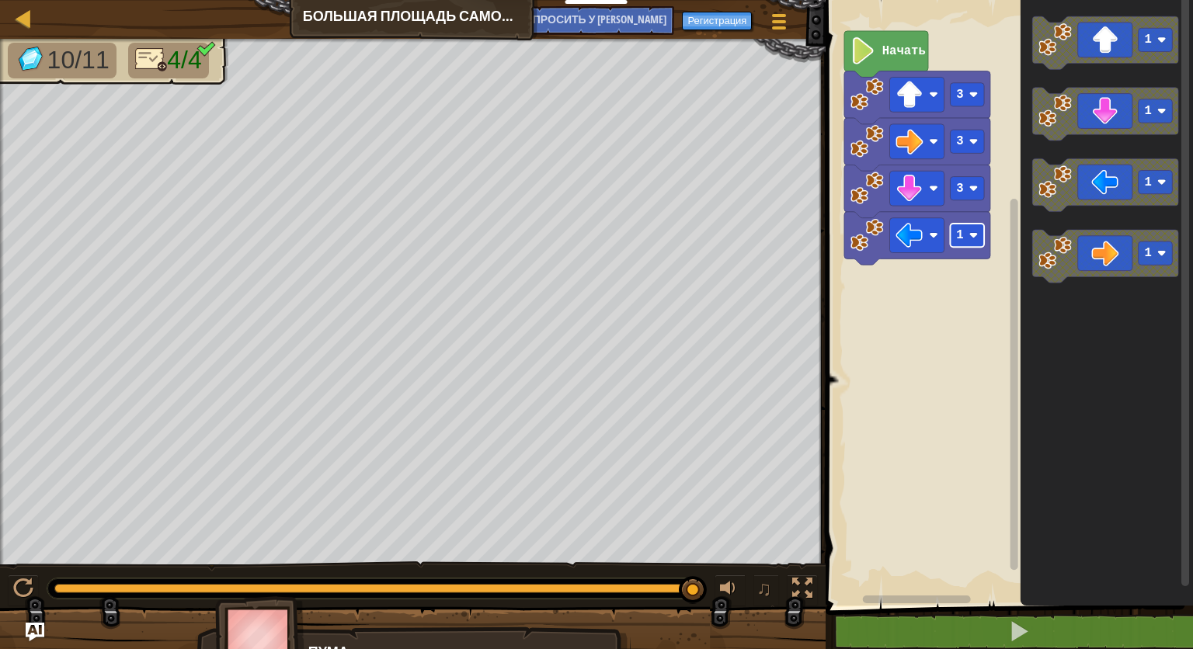
click at [972, 238] on image "Рабочая область Blockly" at bounding box center [973, 235] width 9 height 9
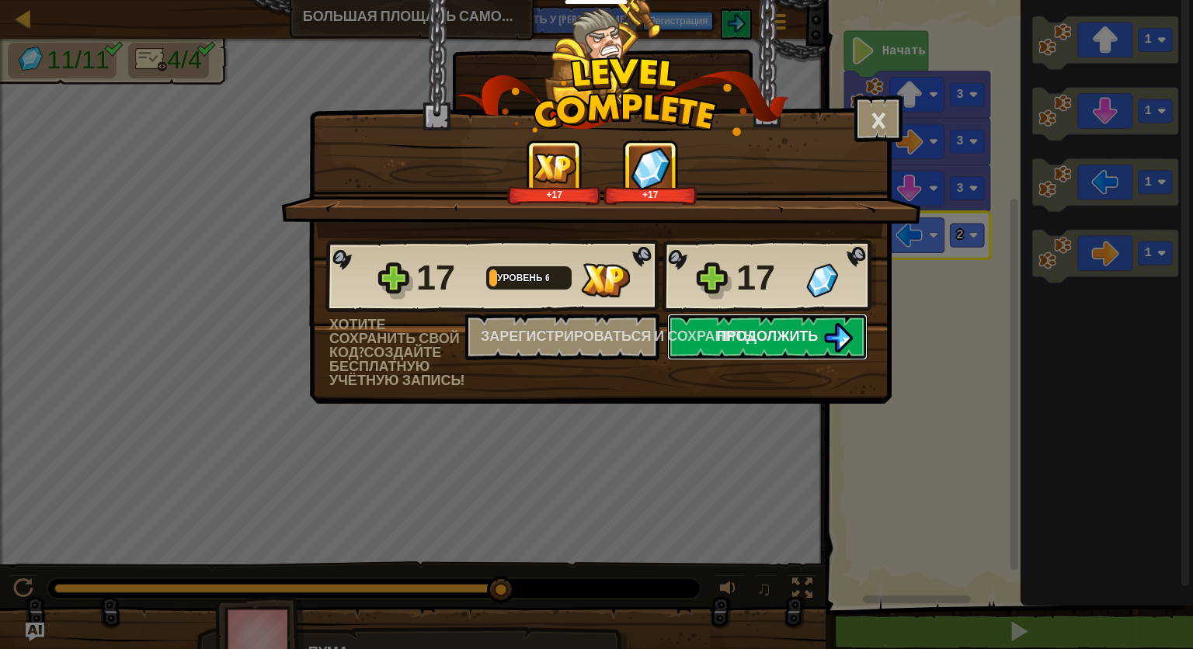
click at [829, 348] on img at bounding box center [838, 338] width 30 height 30
